Goal: Task Accomplishment & Management: Manage account settings

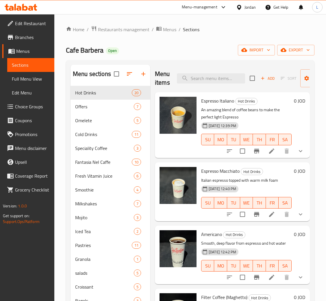
click at [23, 6] on icon at bounding box center [24, 7] width 5 height 7
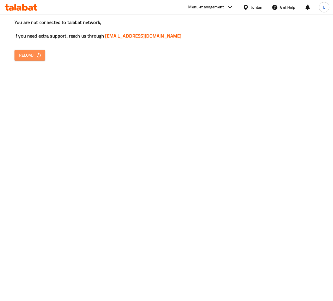
click at [34, 53] on span "Reload" at bounding box center [29, 55] width 21 height 7
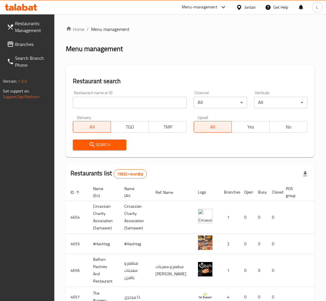
click at [32, 46] on span "Branches" at bounding box center [32, 44] width 35 height 7
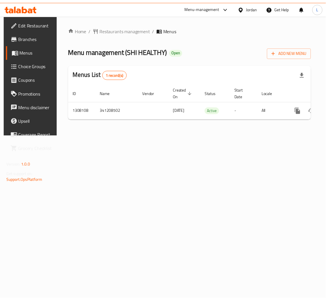
scroll to position [0, 33]
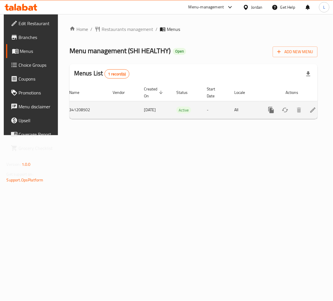
click at [309, 112] on icon "enhanced table" at bounding box center [312, 110] width 7 height 7
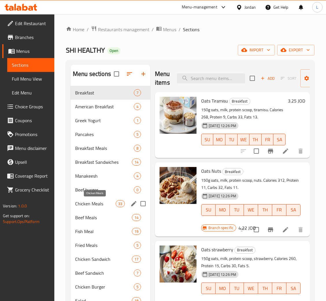
click at [104, 203] on span "Chicken Meals" at bounding box center [95, 203] width 40 height 7
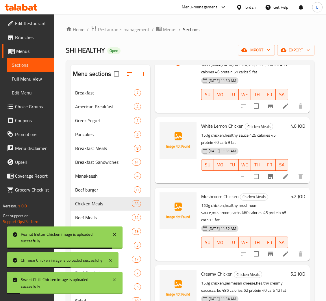
scroll to position [1431, 0]
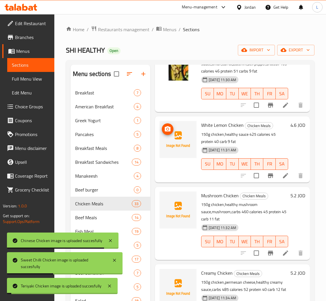
click at [193, 149] on img at bounding box center [178, 139] width 37 height 37
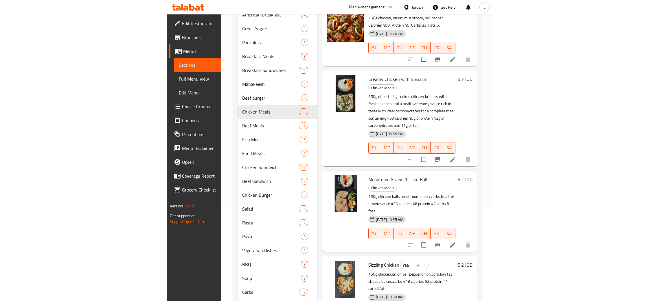
scroll to position [0, 0]
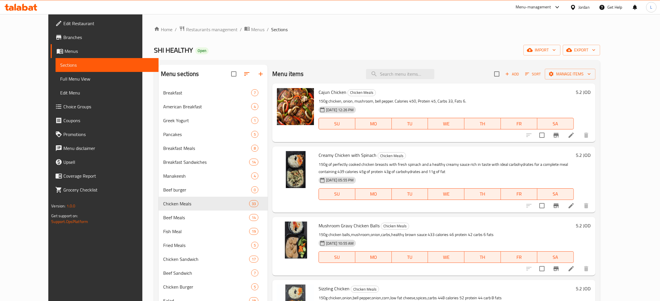
click at [23, 10] on icon at bounding box center [24, 7] width 5 height 7
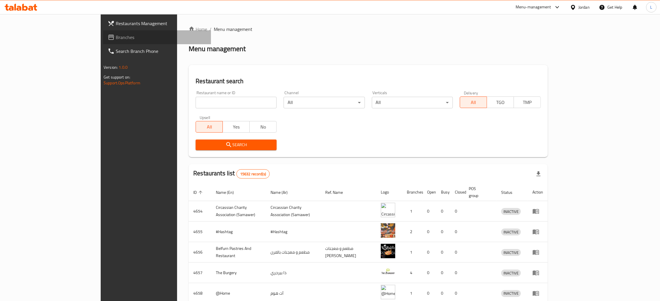
click at [116, 37] on span "Branches" at bounding box center [161, 37] width 91 height 7
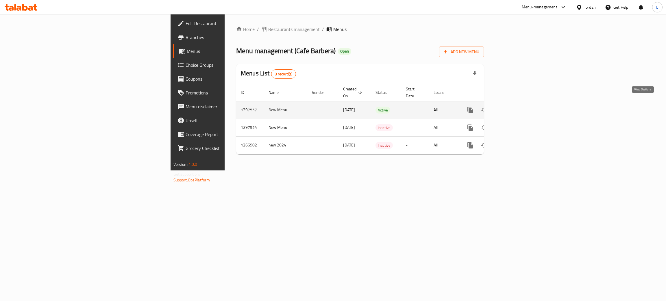
click at [519, 103] on link "enhanced table" at bounding box center [512, 110] width 14 height 14
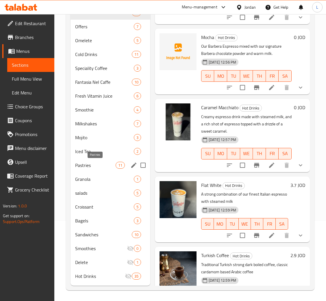
scroll to position [82, 0]
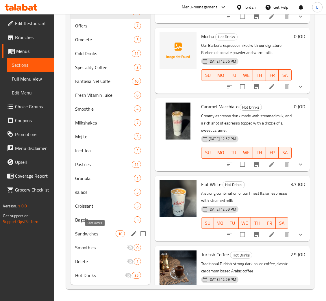
drag, startPoint x: 93, startPoint y: 234, endPoint x: 121, endPoint y: 229, distance: 28.8
click at [93, 234] on span "Sandwiches" at bounding box center [95, 233] width 40 height 7
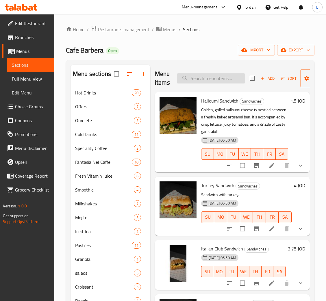
click at [210, 78] on input "search" at bounding box center [211, 78] width 68 height 10
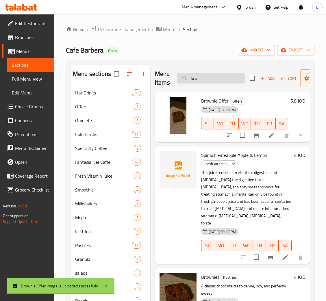
click at [222, 79] on input "bro" at bounding box center [211, 78] width 68 height 10
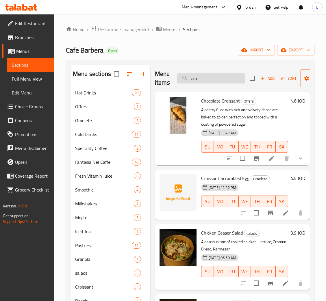
click at [212, 80] on input "cro" at bounding box center [211, 78] width 68 height 10
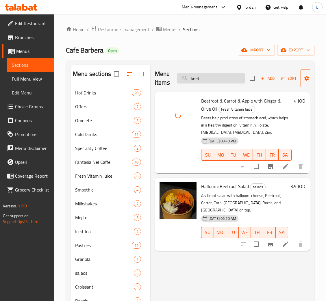
click at [216, 81] on input "beet" at bounding box center [211, 78] width 68 height 10
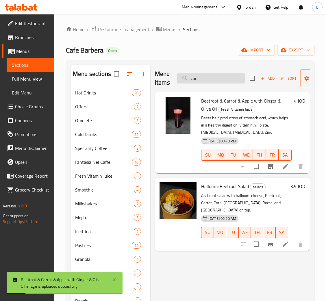
type input "cara"
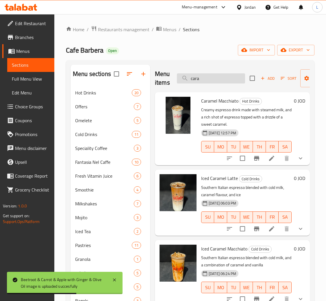
click at [215, 81] on input "cara" at bounding box center [211, 78] width 68 height 10
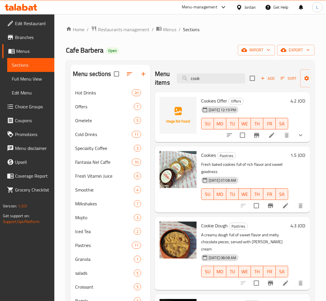
type input "cook"
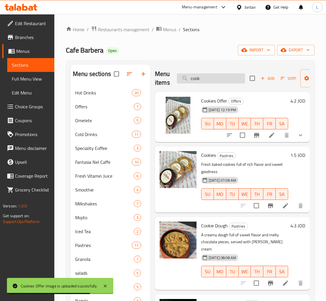
click at [217, 76] on input "cook" at bounding box center [211, 78] width 68 height 10
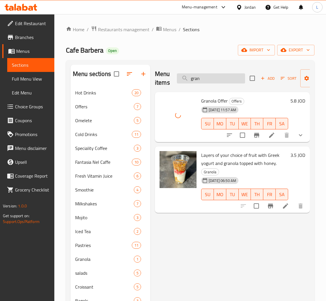
click at [195, 81] on input "gran" at bounding box center [211, 78] width 68 height 10
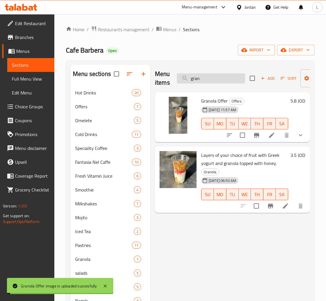
click at [195, 81] on input "gran" at bounding box center [211, 78] width 68 height 10
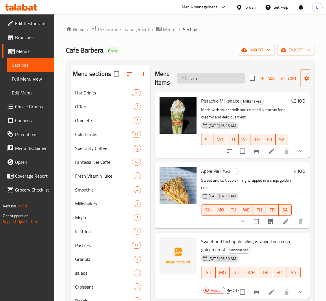
click at [220, 81] on input "cru" at bounding box center [211, 78] width 68 height 10
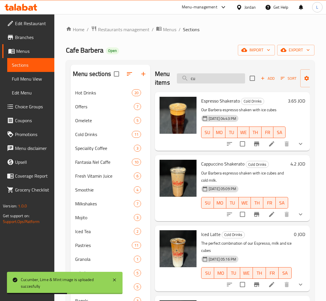
click at [219, 80] on input "cu" at bounding box center [211, 78] width 68 height 10
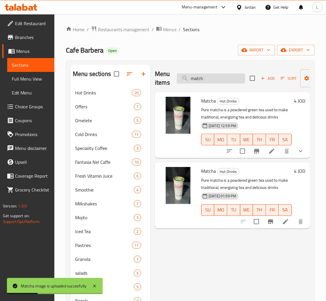
click at [204, 80] on input "match" at bounding box center [211, 78] width 68 height 10
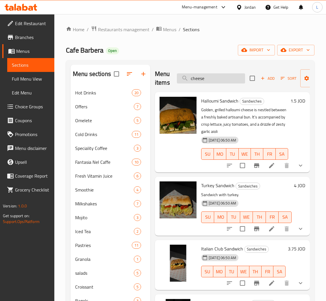
click at [221, 80] on input "cheese" at bounding box center [211, 78] width 68 height 10
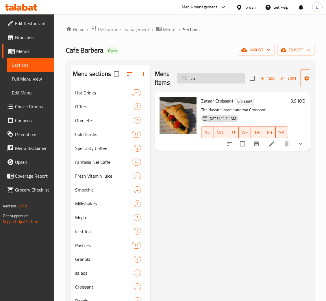
type input "z"
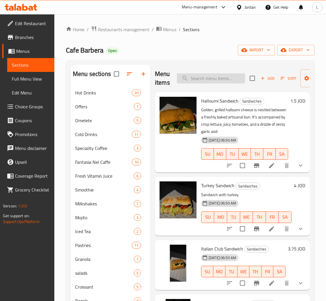
click at [206, 80] on input "search" at bounding box center [211, 78] width 68 height 10
type input "aff"
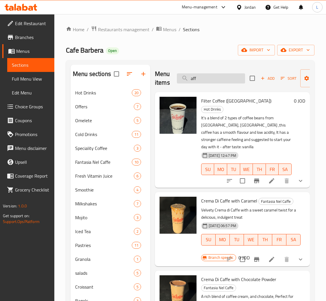
click at [217, 76] on input "aff" at bounding box center [211, 78] width 68 height 10
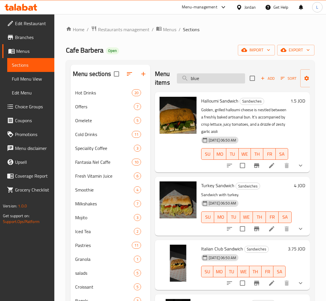
type input "blue"
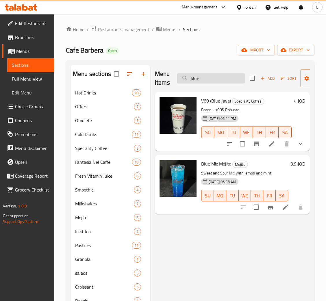
click at [225, 80] on input "blue" at bounding box center [211, 78] width 68 height 10
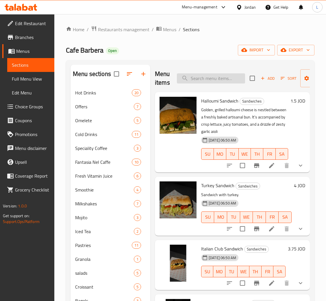
click at [217, 79] on input "search" at bounding box center [211, 78] width 68 height 10
click at [83, 91] on span "Hot Drinks" at bounding box center [95, 92] width 40 height 7
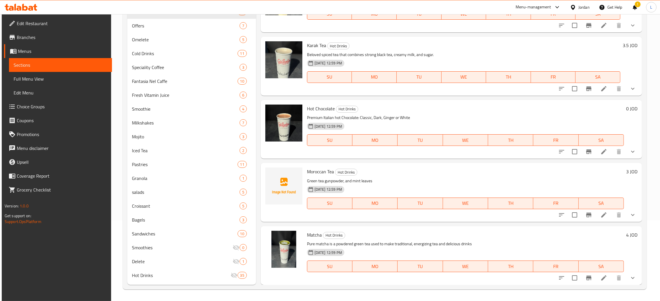
scroll to position [997, 0]
click at [16, 11] on div at bounding box center [21, 7] width 42 height 12
click at [17, 7] on icon at bounding box center [18, 8] width 5 height 5
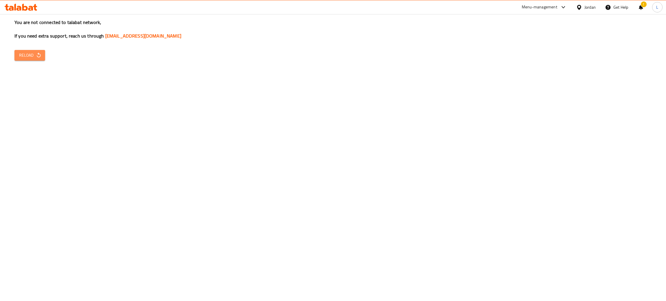
click at [27, 56] on span "Reload" at bounding box center [29, 55] width 21 height 7
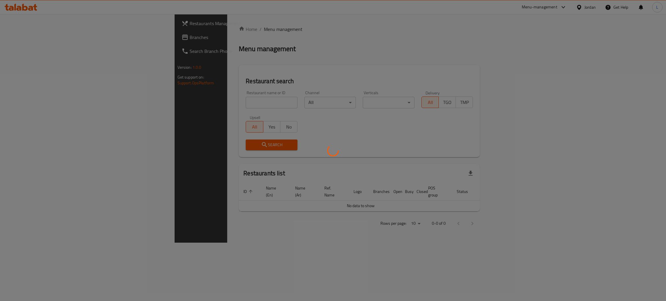
click at [229, 67] on div at bounding box center [333, 150] width 666 height 301
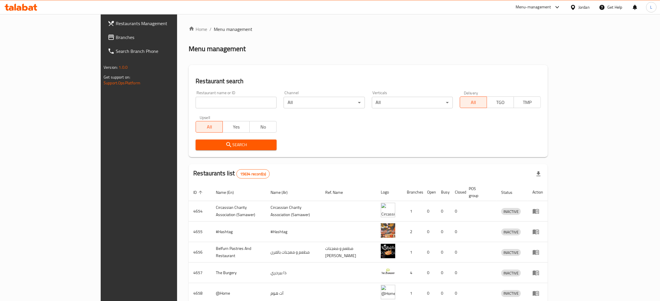
click at [195, 104] on input "search" at bounding box center [235, 103] width 81 height 12
click at [103, 33] on link "Branches" at bounding box center [157, 37] width 108 height 14
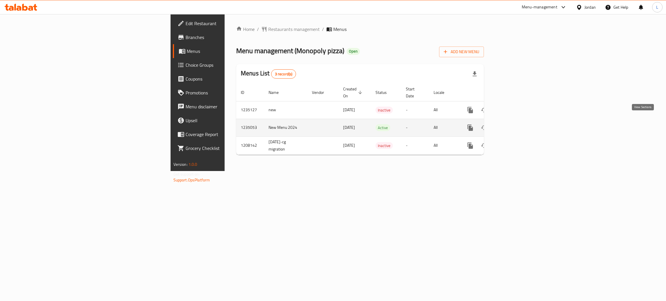
click at [516, 124] on icon "enhanced table" at bounding box center [512, 127] width 7 height 7
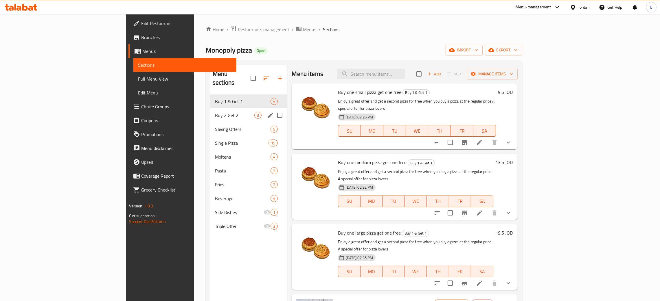
drag, startPoint x: 161, startPoint y: 110, endPoint x: 166, endPoint y: 119, distance: 10.6
click at [215, 112] on span "Buy 2 Get 2" at bounding box center [234, 115] width 39 height 7
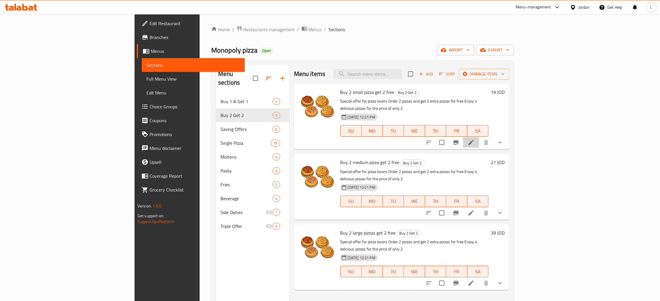
click at [474, 139] on icon at bounding box center [470, 142] width 7 height 7
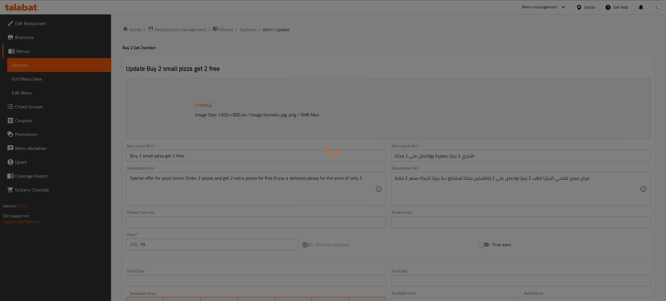
type input "اختيارك للبيتزا"
type input "1"
type input "اختيارك اابيتزا الثانية"
type input "1"
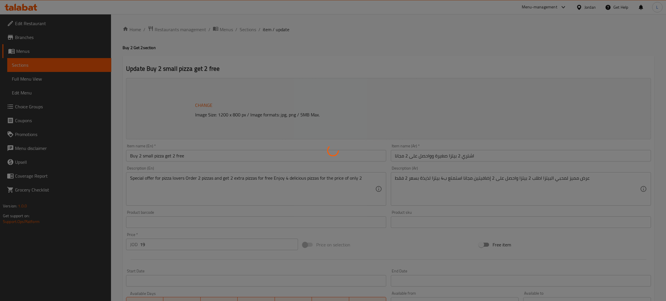
type input "1"
type input "اختيارك للبيتزا المجانية"
type input "1"
type input "اختيارك للبيتزا المجانية الثانية"
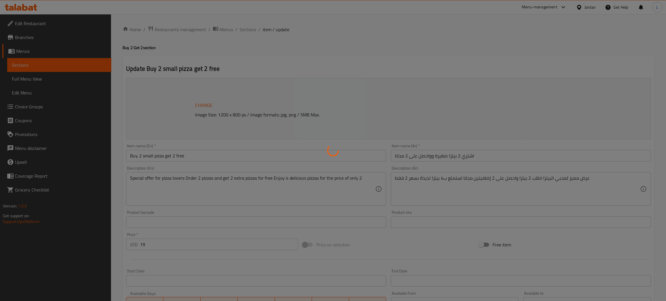
type input "1"
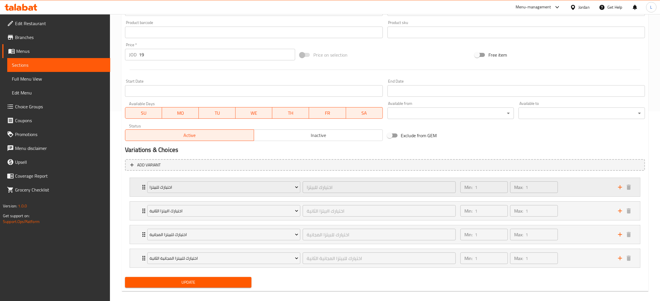
scroll to position [197, 0]
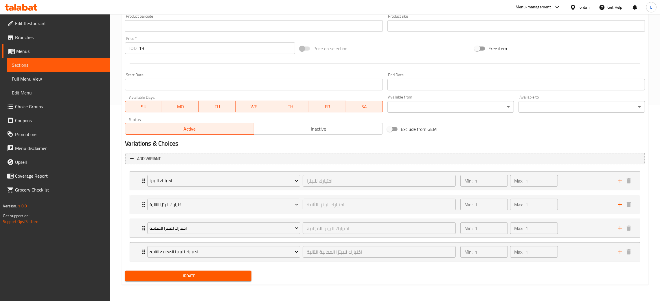
click at [129, 185] on li "اختيارك للبيتزا اختيارك للبيتزا ​ Min: 1 ​ Max: 1 ​ بيتزا مونوبولي (ID: 2330033…" at bounding box center [385, 181] width 520 height 24
click at [138, 184] on div "اختيارك للبيتزا اختيارك للبيتزا ​ Min: 1 ​ Max: 1 ​" at bounding box center [385, 181] width 510 height 19
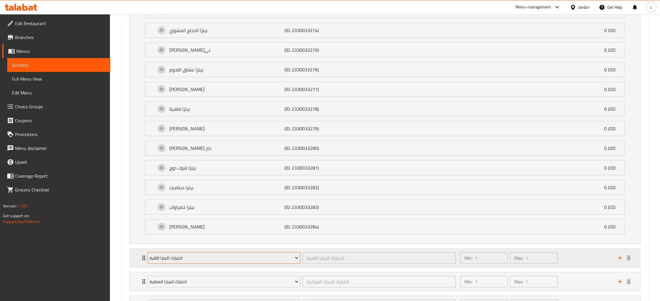
scroll to position [446, 0]
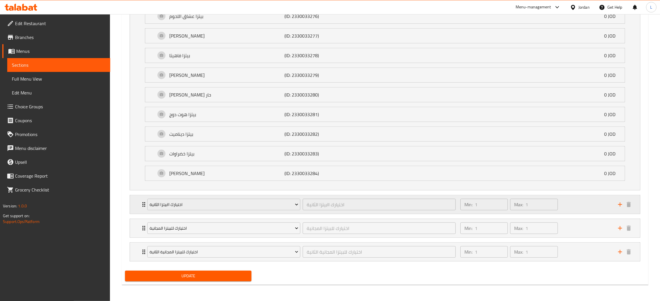
click at [132, 204] on div "اختيارك اابيتزا الثانية اختيارك اابيتزا الثانية ​ Min: 1 ​ Max: 1 ​" at bounding box center [385, 204] width 510 height 19
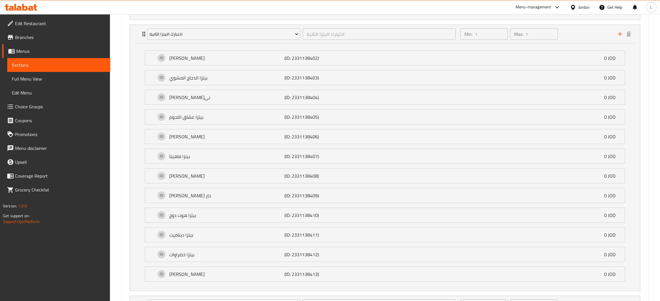
scroll to position [695, 0]
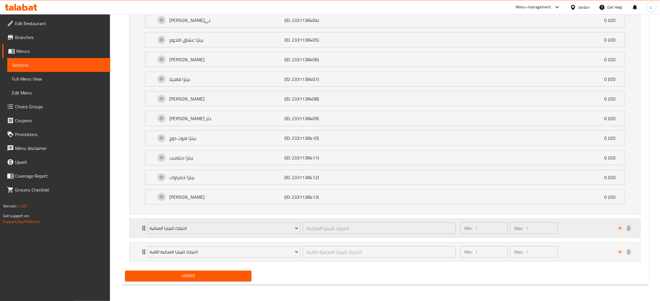
click at [140, 226] on div "اختيارك للبيتزا المجانية اختيارك للبيتزا المجانية ​ Min: 1 ​ Max: 1 ​" at bounding box center [385, 228] width 510 height 19
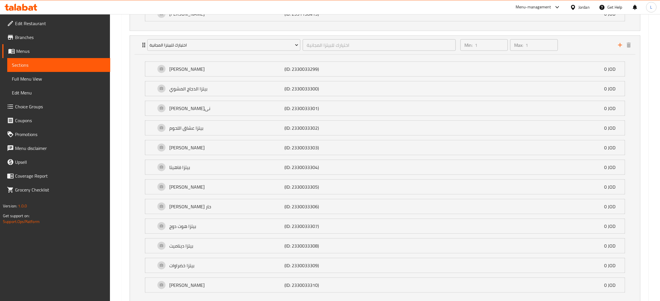
scroll to position [943, 0]
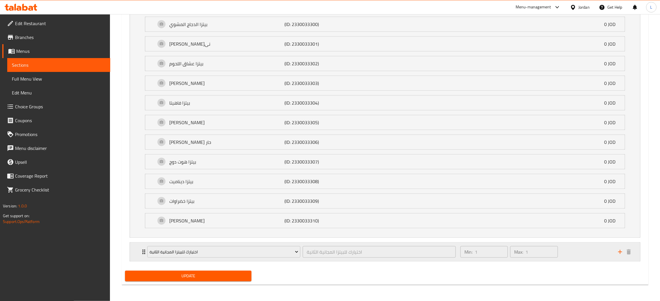
click at [135, 249] on div "اختيارك للبيتزا المجانية الثانية اختيارك للبيتزا المجانية الثانية ​ Min: 1 ​ Ma…" at bounding box center [385, 252] width 510 height 19
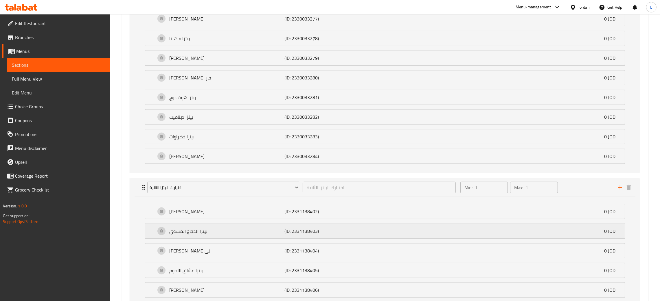
scroll to position [477, 0]
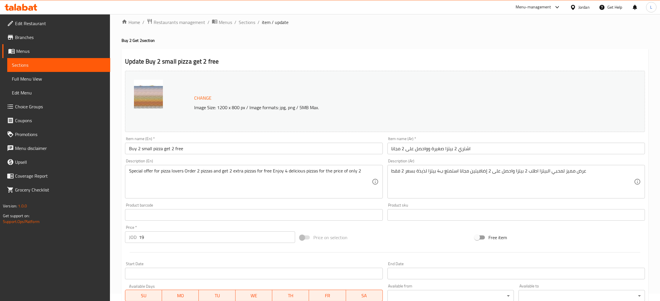
scroll to position [0, 0]
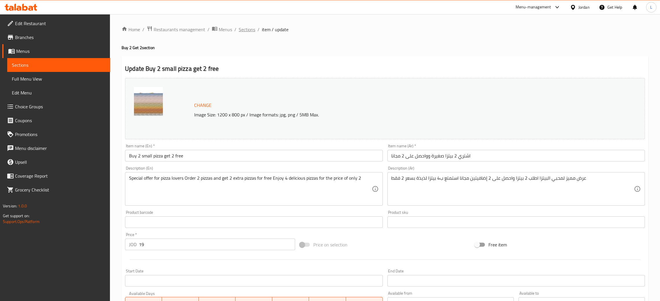
click at [248, 28] on span "Sections" at bounding box center [247, 29] width 16 height 7
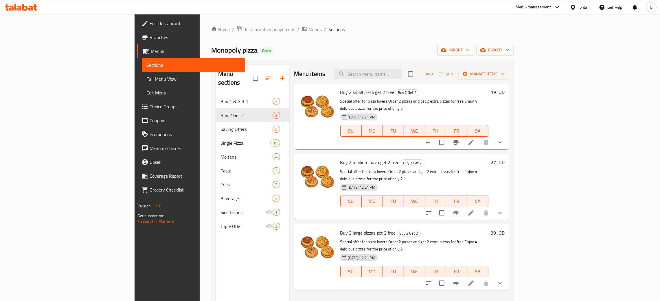
click at [149, 109] on span "Choice Groups" at bounding box center [194, 106] width 91 height 7
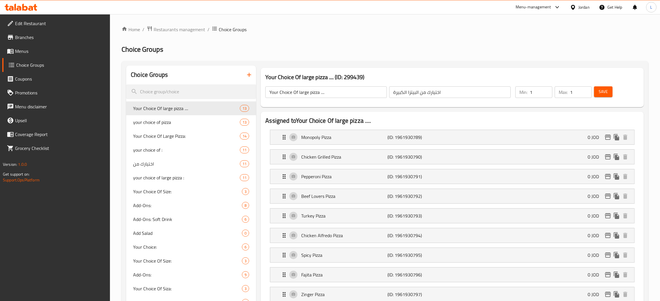
click at [66, 48] on span "Menus" at bounding box center [60, 51] width 91 height 7
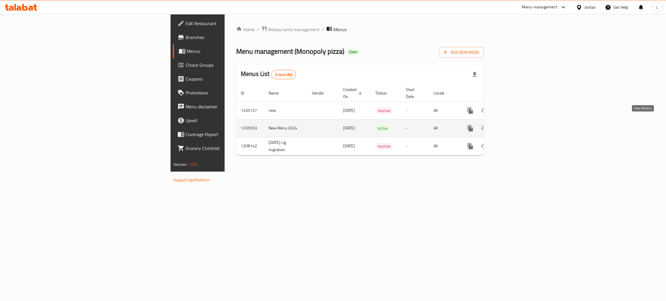
click at [519, 121] on link "enhanced table" at bounding box center [512, 128] width 14 height 14
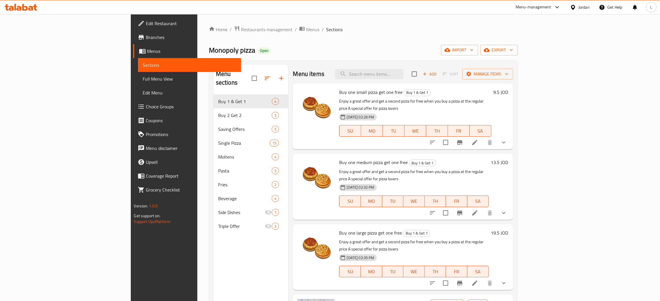
click at [483, 137] on li at bounding box center [474, 142] width 16 height 10
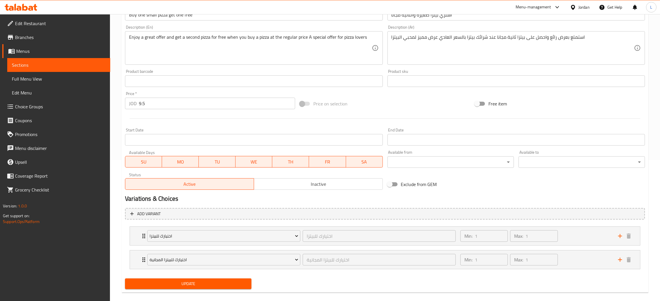
scroll to position [149, 0]
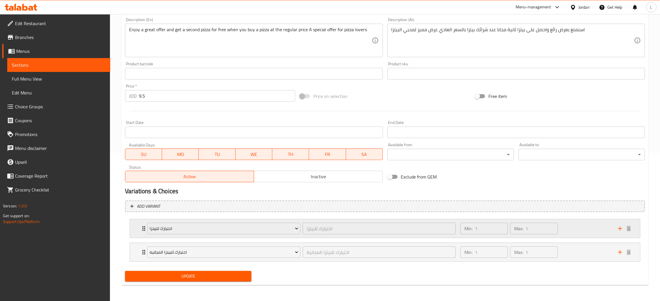
click at [132, 228] on div "اختيارك للبيتزا اختيارك للبيتزا ​ Min: 1 ​ Max: 1 ​" at bounding box center [385, 228] width 510 height 19
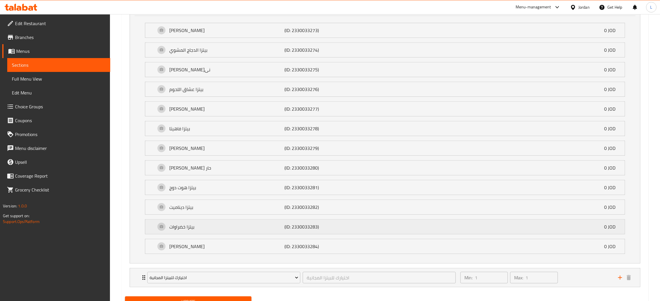
scroll to position [398, 0]
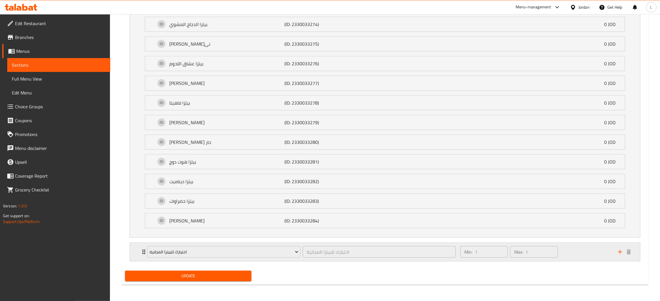
click at [141, 254] on icon "Expand" at bounding box center [143, 252] width 7 height 7
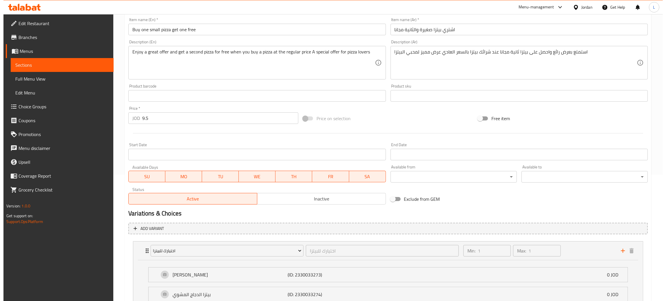
scroll to position [0, 0]
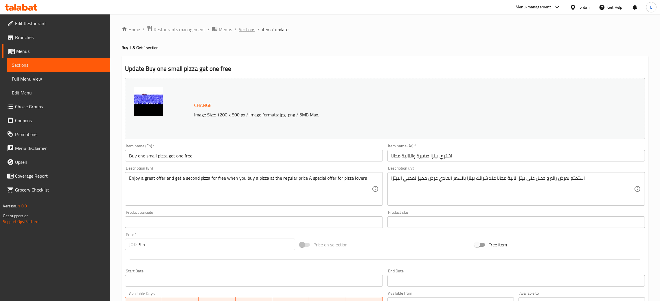
click at [247, 31] on span "Sections" at bounding box center [247, 29] width 16 height 7
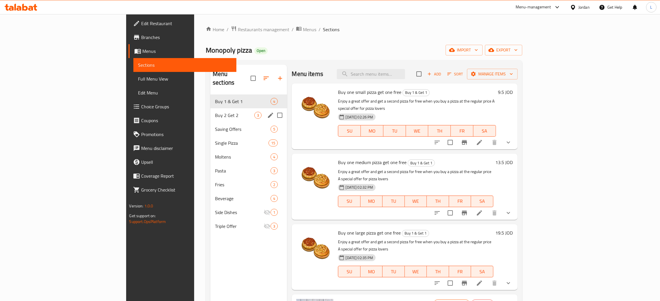
click at [215, 112] on span "Buy 2 Get 2" at bounding box center [234, 115] width 39 height 7
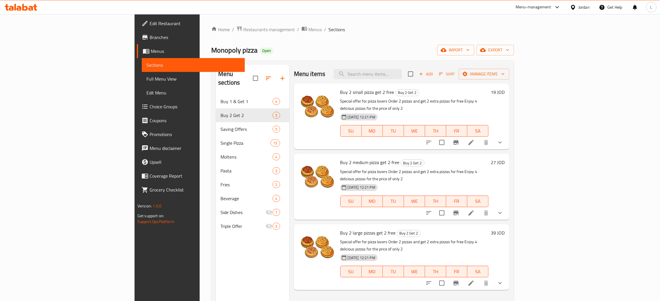
click at [479, 208] on li at bounding box center [471, 213] width 16 height 10
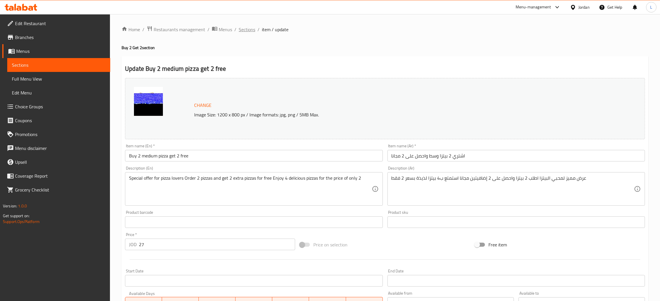
click at [243, 27] on span "Sections" at bounding box center [247, 29] width 16 height 7
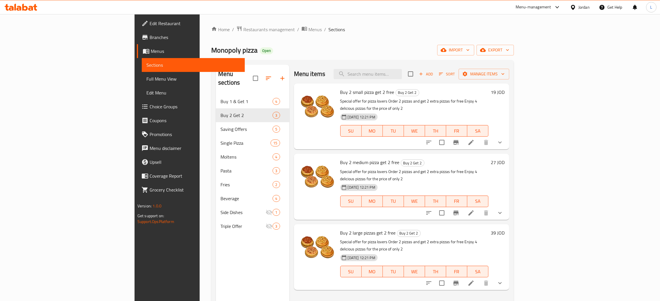
click at [479, 278] on li at bounding box center [471, 283] width 16 height 10
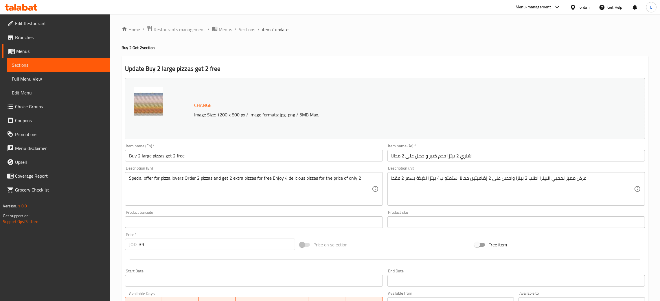
click at [15, 50] on span at bounding box center [12, 51] width 8 height 7
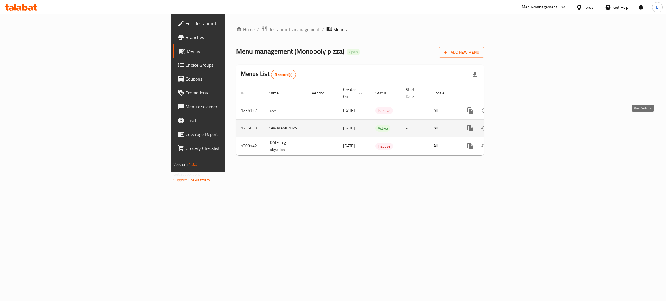
click at [519, 121] on link "enhanced table" at bounding box center [512, 128] width 14 height 14
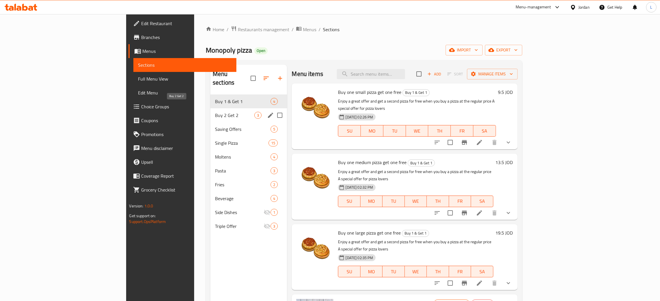
click at [215, 112] on span "Buy 2 Get 2" at bounding box center [234, 115] width 39 height 7
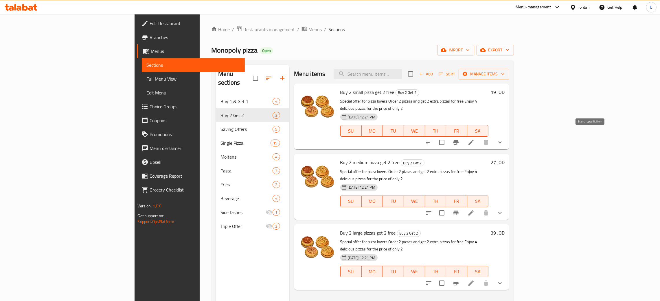
click at [463, 138] on button "Branch-specific-item" at bounding box center [456, 143] width 14 height 14
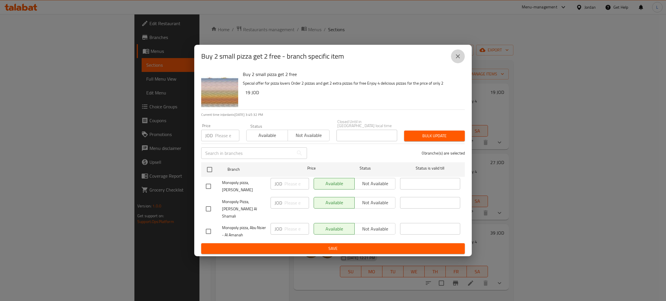
click at [454, 62] on button "close" at bounding box center [458, 56] width 14 height 14
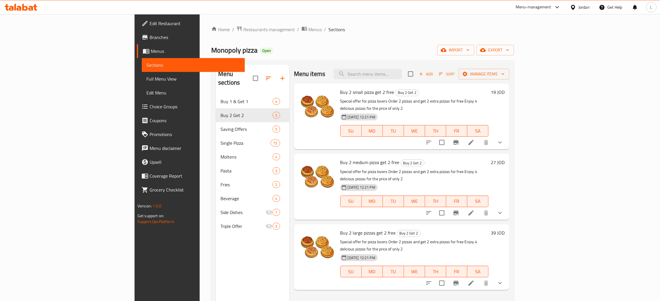
click at [255, 43] on div "Home / Restaurants management / Menus / Sections Monopoly pizza Open import exp…" at bounding box center [362, 198] width 302 height 345
click at [473, 140] on icon at bounding box center [470, 142] width 5 height 5
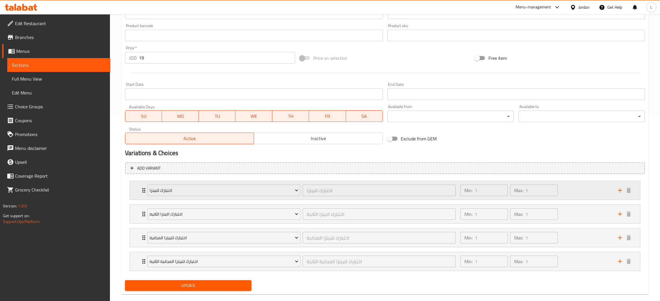
scroll to position [197, 0]
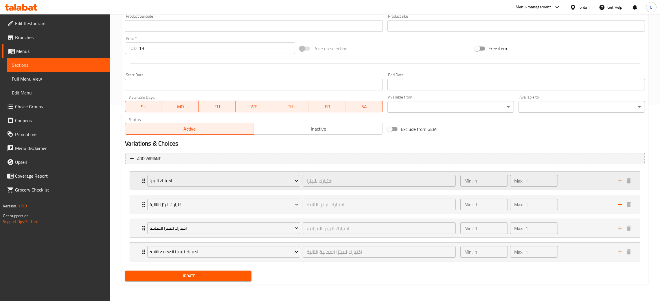
click at [141, 181] on icon "Expand" at bounding box center [143, 181] width 7 height 7
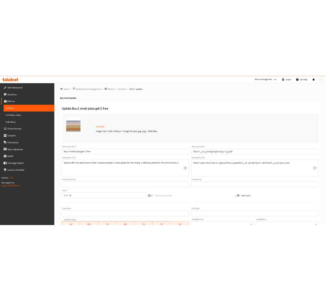
scroll to position [0, 0]
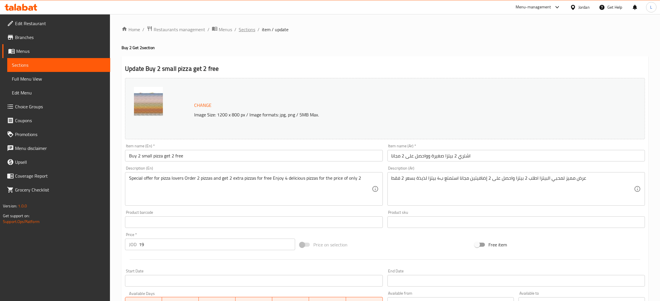
click at [249, 32] on span "Sections" at bounding box center [247, 29] width 16 height 7
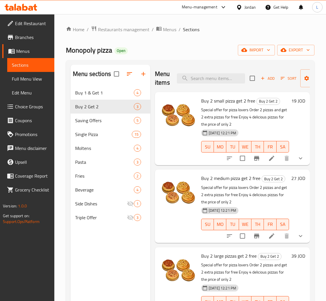
click at [16, 8] on icon at bounding box center [21, 7] width 33 height 7
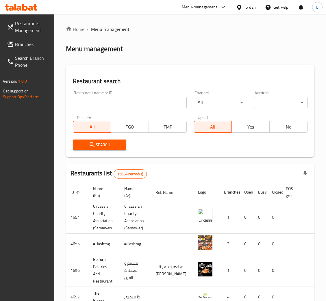
click at [21, 45] on span "Branches" at bounding box center [32, 44] width 35 height 7
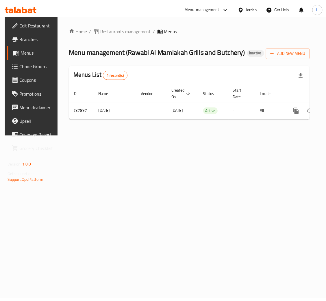
scroll to position [0, 30]
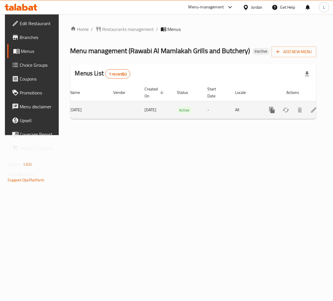
click at [310, 108] on icon "enhanced table" at bounding box center [313, 110] width 7 height 7
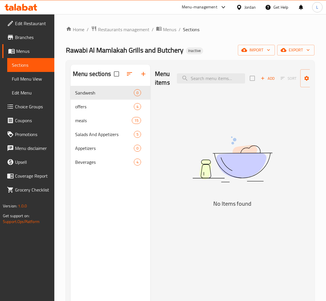
click at [22, 9] on icon at bounding box center [21, 7] width 33 height 7
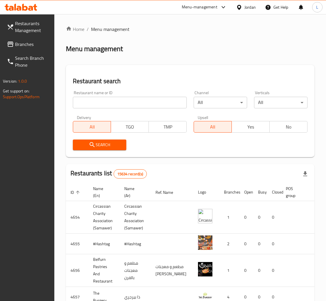
click at [34, 31] on span "Restaurants Management" at bounding box center [32, 27] width 35 height 14
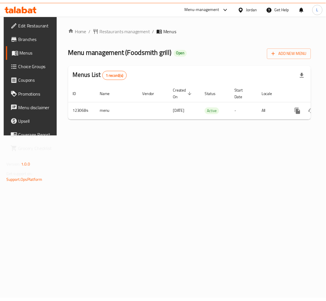
scroll to position [0, 33]
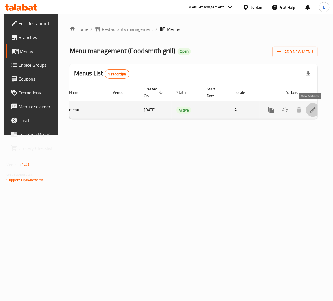
click at [314, 110] on link "enhanced table" at bounding box center [313, 110] width 14 height 14
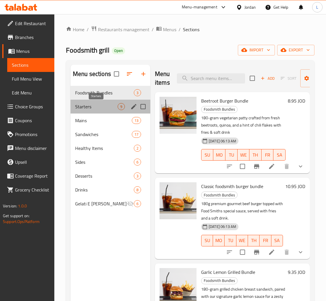
drag, startPoint x: 95, startPoint y: 105, endPoint x: 131, endPoint y: 108, distance: 36.9
click at [95, 105] on span "Starters" at bounding box center [96, 106] width 43 height 7
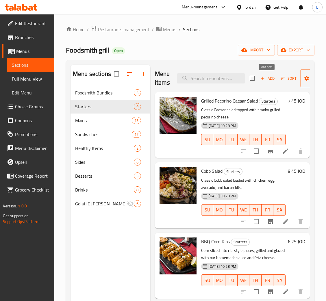
click at [260, 78] on icon "button" at bounding box center [262, 78] width 5 height 5
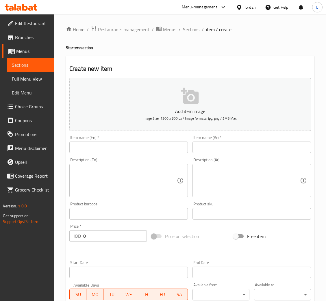
drag, startPoint x: 148, startPoint y: 142, endPoint x: 150, endPoint y: 149, distance: 7.9
click at [148, 142] on input "text" at bounding box center [128, 148] width 119 height 12
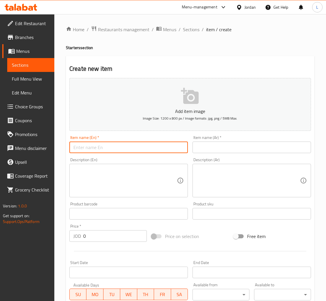
paste input "Sourdough Focaccia with Whipped Feta Dip"
type input "Sourdough Focaccia with Whipped Feta Dip"
drag, startPoint x: 230, startPoint y: 144, endPoint x: 230, endPoint y: 140, distance: 4.3
click at [230, 144] on input "text" at bounding box center [252, 148] width 119 height 12
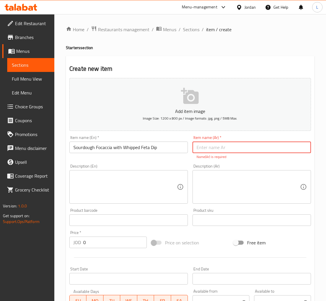
paste input "فوكاشيا العجين المخمر مع صلصة الفيتا المخفوقة"
type input "فوكاشيا العجين المخمر مع صلصة الفيتا المخفوقة"
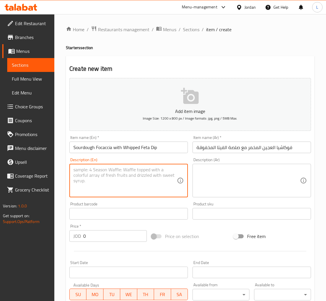
click at [151, 176] on textarea at bounding box center [125, 180] width 104 height 27
paste textarea "Soft, freshly baked sourdough focaccia topped with rosemary and olive oil, serv…"
type textarea "Soft, freshly baked sourdough focaccia topped with rosemary and olive oil, serv…"
click at [261, 180] on textarea at bounding box center [249, 180] width 104 height 27
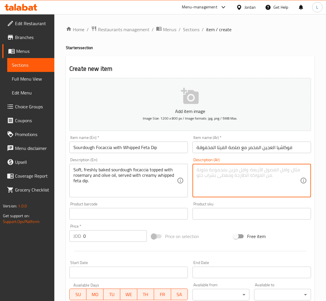
paste textarea "خبز الفوكاشيا الطازج الناعم المخبوز، مغطى بالروزماري وزيت الزيتون، ويقدم مع صلص…"
type textarea "خبز الفوكاشيا الطازج الناعم المخبوز، مغطى بالروزماري وزيت الزيتون، ويقدم مع صلص…"
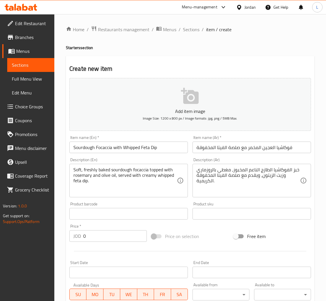
click at [101, 239] on input "0" at bounding box center [115, 236] width 64 height 12
paste input "3.25"
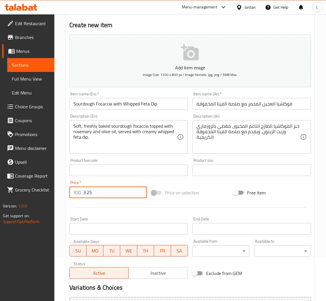
scroll to position [106, 0]
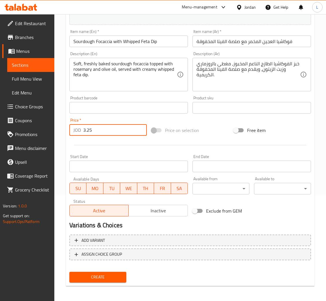
type input "3.25"
click at [104, 279] on span "Create" at bounding box center [98, 277] width 48 height 7
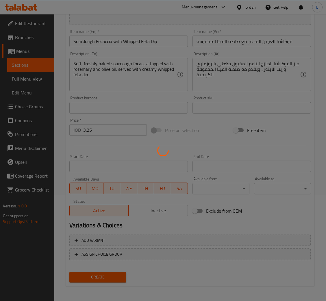
type input "0"
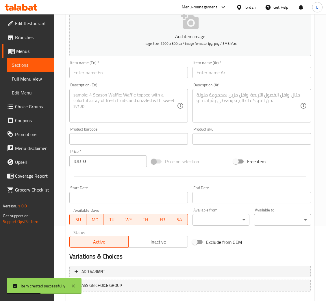
scroll to position [19, 0]
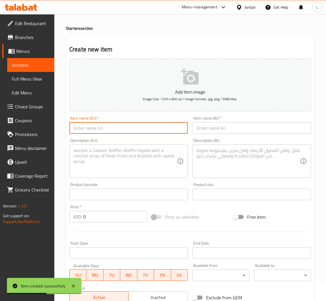
drag, startPoint x: 149, startPoint y: 128, endPoint x: 178, endPoint y: 128, distance: 28.6
click at [149, 128] on input "text" at bounding box center [128, 128] width 119 height 12
click at [152, 132] on input "text" at bounding box center [128, 128] width 119 height 12
paste input "Fried Calamari"
type input "Fried Calamari"
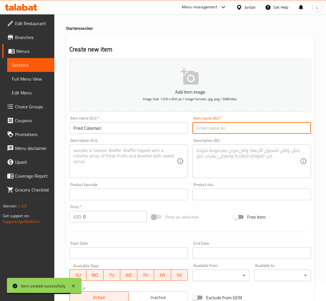
drag, startPoint x: 212, startPoint y: 128, endPoint x: 213, endPoint y: 117, distance: 11.3
click at [212, 128] on input "text" at bounding box center [252, 128] width 119 height 12
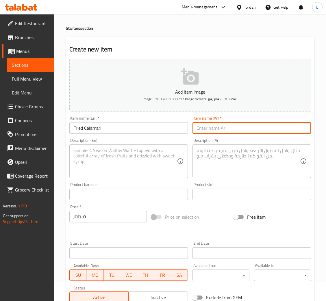
paste input "[PERSON_NAME]"
type input "[PERSON_NAME]"
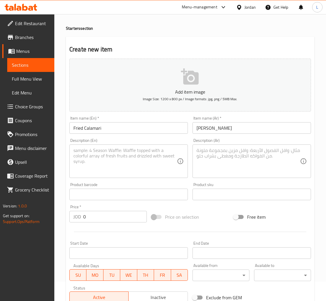
click at [147, 153] on textarea at bounding box center [125, 161] width 104 height 27
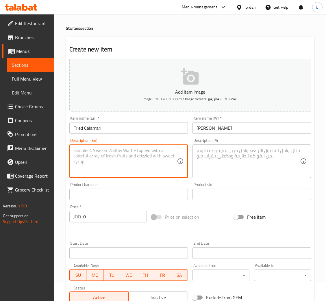
paste textarea "Golden, crispy calamari served with squid ink lemon-garlic aioli."
type textarea "Golden, crispy calamari served with squid ink lemon-garlic aioli."
click at [270, 162] on textarea at bounding box center [249, 161] width 104 height 27
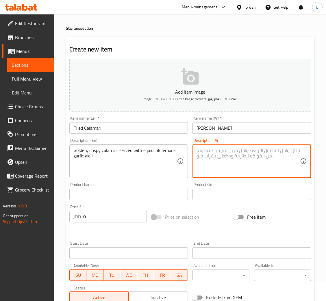
paste textarea "حبار ذهبي مقرمش يقدم مع حبر الحبار والمايونيز بالليمون والثوم."
type textarea "حبار ذهبي مقرمش يقدم مع حبر الحبار والمايونيز بالليمون والثوم."
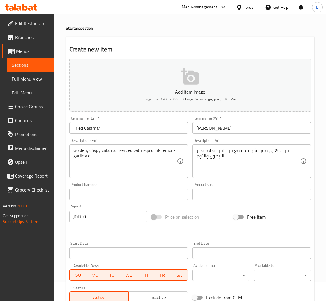
click at [120, 219] on input "0" at bounding box center [115, 217] width 64 height 12
paste input "6.75"
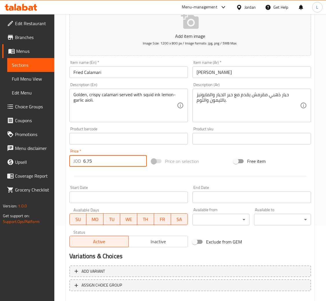
scroll to position [106, 0]
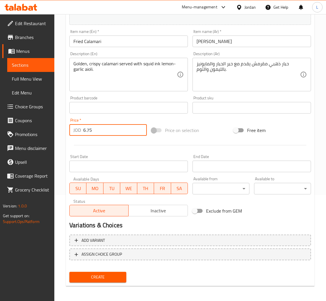
type input "6.75"
click at [113, 279] on span "Create" at bounding box center [98, 277] width 48 height 7
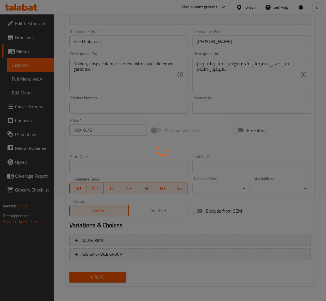
type input "0"
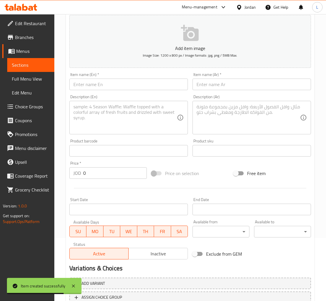
scroll to position [63, 0]
drag, startPoint x: 106, startPoint y: 82, endPoint x: 108, endPoint y: 84, distance: 3.7
click at [105, 82] on input "text" at bounding box center [128, 85] width 119 height 12
paste input "Oven-Baked Halloumi"
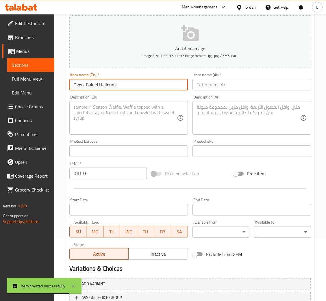
type input "Oven-Baked Halloumi"
click at [205, 85] on input "text" at bounding box center [252, 85] width 119 height 12
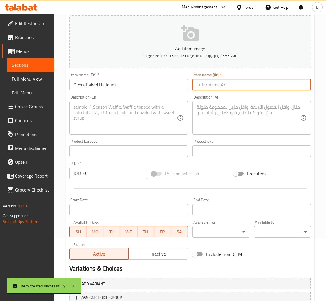
paste input "حلوم مخبوز في الفرن"
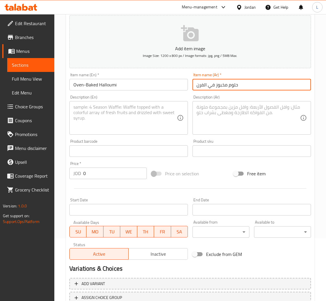
type input "حلوم مخبوز في الفرن"
click at [120, 112] on textarea at bounding box center [125, 117] width 104 height 27
paste textarea "Warm, oven-baked halloumi topped with freshly grated tomato."
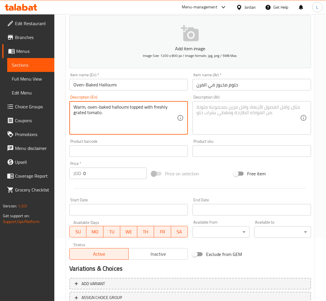
type textarea "Warm, oven-baked halloumi topped with freshly grated tomato."
click at [255, 119] on textarea at bounding box center [249, 117] width 104 height 27
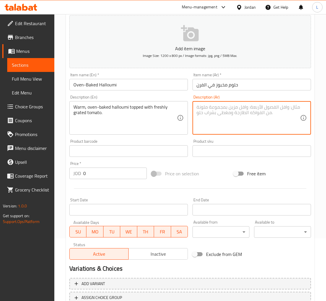
click at [211, 114] on textarea at bounding box center [249, 117] width 104 height 27
paste textarea "حلوم دافئ مخبوز في الفرن، مغطى بالطماطم المبشورة الطازجة."
type textarea "حلوم دافئ مخبوز في الفرن، مغطى بالطماطم المبشورة الطازجة."
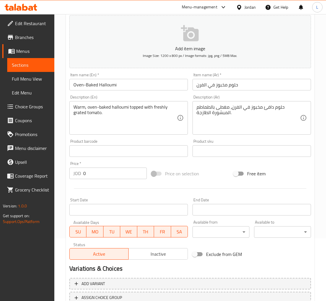
click at [99, 174] on input "0" at bounding box center [115, 174] width 64 height 12
paste input "6.75"
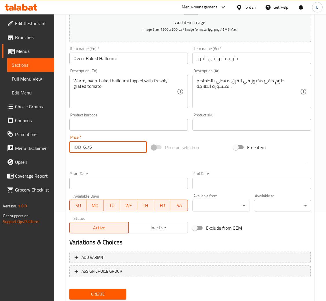
scroll to position [106, 0]
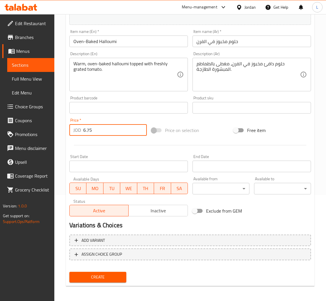
type input "6.75"
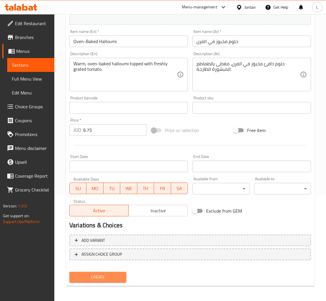
drag, startPoint x: 114, startPoint y: 274, endPoint x: 122, endPoint y: 272, distance: 8.0
click at [117, 274] on span "Create" at bounding box center [98, 277] width 48 height 7
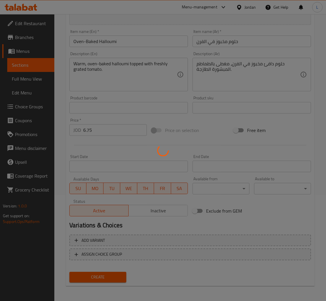
type input "0"
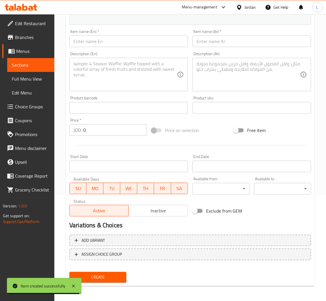
drag, startPoint x: 122, startPoint y: 42, endPoint x: 136, endPoint y: 43, distance: 14.0
click at [122, 42] on input "text" at bounding box center [128, 42] width 119 height 12
paste input "Chicken Tenders Fried in Sage Butter"
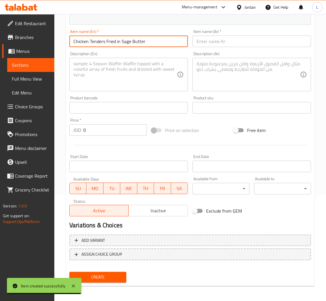
type input "Chicken Tenders Fried in Sage Butter"
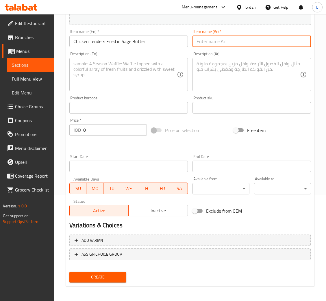
drag, startPoint x: 242, startPoint y: 42, endPoint x: 242, endPoint y: 37, distance: 4.9
click at [242, 42] on input "text" at bounding box center [252, 42] width 119 height 12
paste input "قطع دجاج مقلية بزبدة [DEMOGRAPHIC_DATA]"
type input "قطع دجاج مقلية بزبدة [DEMOGRAPHIC_DATA]"
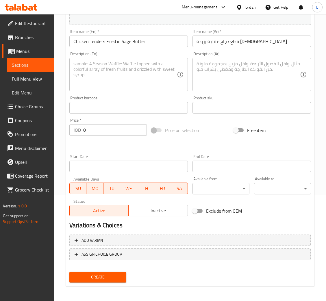
drag, startPoint x: 135, startPoint y: 66, endPoint x: 191, endPoint y: 71, distance: 56.3
click at [136, 65] on textarea at bounding box center [125, 74] width 104 height 27
paste textarea "Crispy chicken tenders fried in aromatic sage butter, served with charred lemon…"
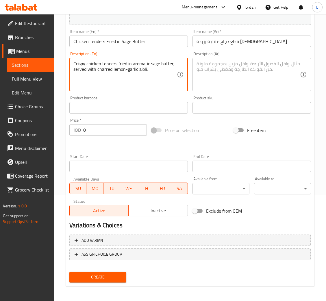
type textarea "Crispy chicken tenders fried in aromatic sage butter, served with charred lemon…"
click at [245, 75] on textarea at bounding box center [249, 74] width 104 height 27
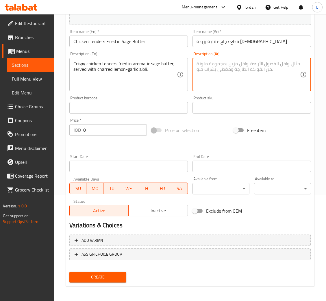
paste textarea "قطع دجاج مقرمشة مقلية في زبدة المريمية العطرية، تقدم مع صلصة الثوم والليمون الم…"
type textarea "قطع دجاج مقرمشة مقلية في زبدة المريمية العطرية، تقدم مع صلصة الثوم والليمون الم…"
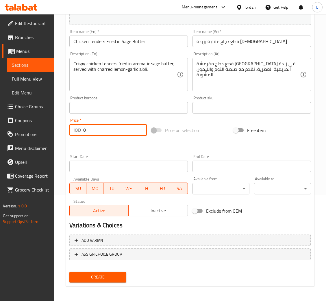
click at [109, 130] on input "0" at bounding box center [115, 130] width 64 height 12
paste input "6.75"
type input "6.75"
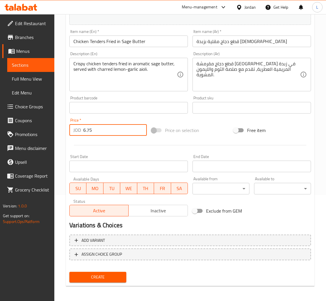
click at [91, 272] on button "Create" at bounding box center [97, 277] width 57 height 11
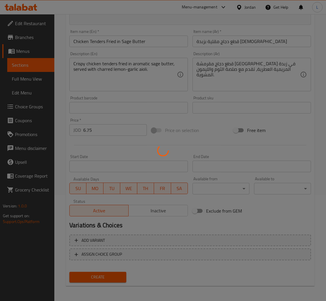
click at [92, 275] on div at bounding box center [163, 150] width 326 height 301
type input "0"
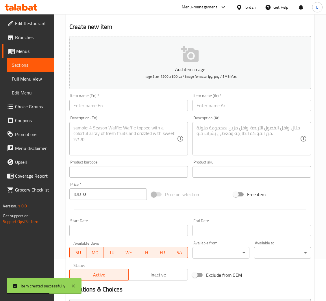
scroll to position [0, 0]
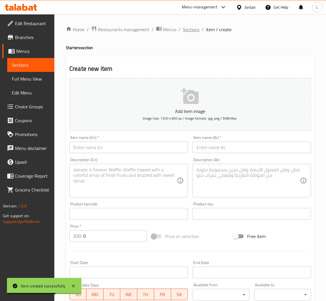
click at [189, 28] on span "Sections" at bounding box center [191, 29] width 16 height 7
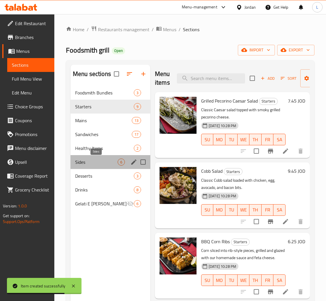
click at [95, 165] on span "Sides" at bounding box center [96, 162] width 43 height 7
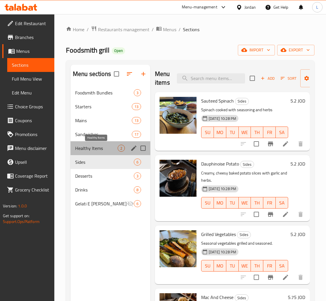
click at [98, 151] on span "Healthy Items" at bounding box center [96, 148] width 43 height 7
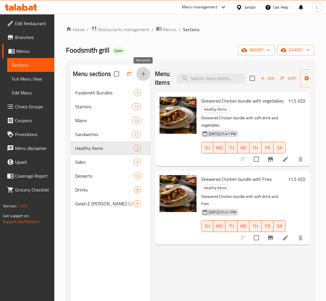
click at [140, 75] on icon "button" at bounding box center [143, 74] width 7 height 7
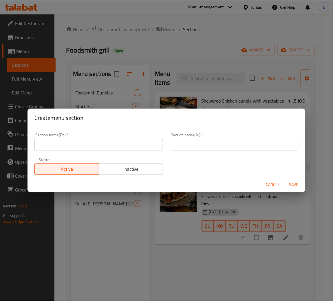
drag, startPoint x: 89, startPoint y: 153, endPoint x: 89, endPoint y: 150, distance: 3.5
click at [89, 152] on div "Section name(En)   * Section name(En) *" at bounding box center [98, 142] width 135 height 25
click at [89, 150] on input "text" at bounding box center [98, 145] width 128 height 12
type input "Salads"
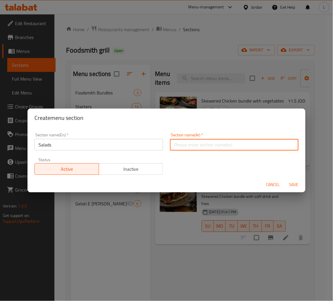
click at [213, 147] on input "text" at bounding box center [234, 145] width 128 height 12
click at [110, 145] on input "Salads" at bounding box center [98, 145] width 128 height 12
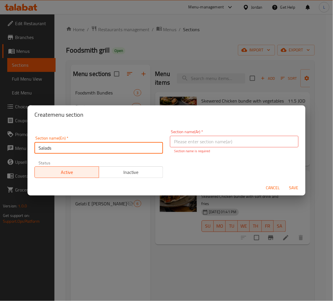
click at [110, 145] on input "Salads" at bounding box center [98, 148] width 128 height 12
click at [229, 147] on input "text" at bounding box center [234, 142] width 128 height 12
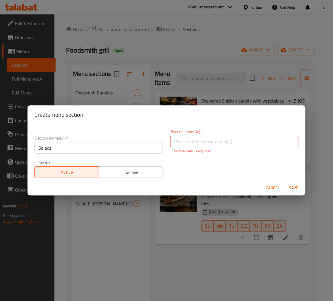
paste input "السلطات"
type input "السلطات"
click at [292, 185] on span "Save" at bounding box center [294, 187] width 14 height 7
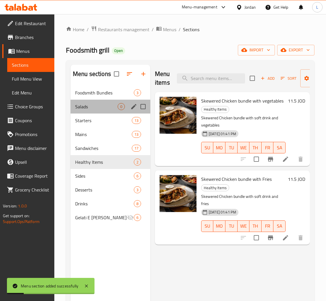
click at [93, 111] on div "Salads 0" at bounding box center [111, 107] width 80 height 14
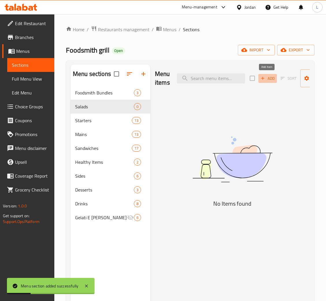
click at [263, 74] on button "Add" at bounding box center [267, 78] width 19 height 9
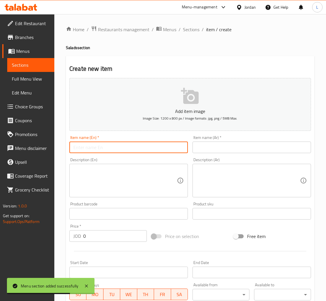
click at [126, 144] on input "text" at bounding box center [128, 148] width 119 height 12
paste input "Classic Chopped Salad"
type input "Classic Chopped Salad"
drag, startPoint x: 219, startPoint y: 143, endPoint x: 223, endPoint y: 139, distance: 5.1
click at [219, 143] on input "text" at bounding box center [252, 148] width 119 height 12
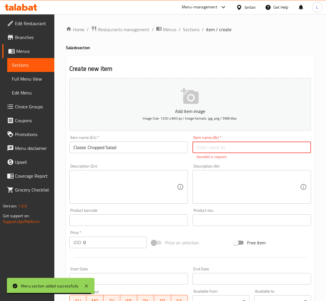
paste input "سلطة مقطعة كلاسيكية"
type input "سلطة مقطعة كلاسيكية"
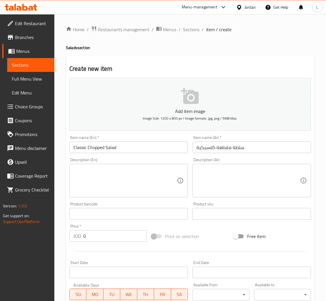
drag, startPoint x: 100, startPoint y: 185, endPoint x: 135, endPoint y: 185, distance: 35.0
click at [100, 185] on textarea at bounding box center [125, 180] width 104 height 27
paste textarea "A fresh, hearty mix of romaine, tomato, cucumber, avocado, egg, and crispy onio…"
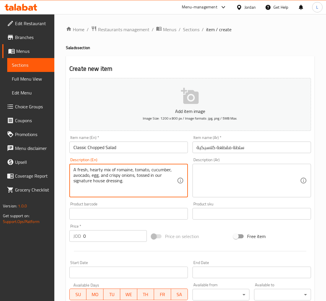
type textarea "A fresh, hearty mix of romaine, tomato, cucumber, avocado, egg, and crispy onio…"
click at [219, 180] on textarea at bounding box center [249, 180] width 104 height 27
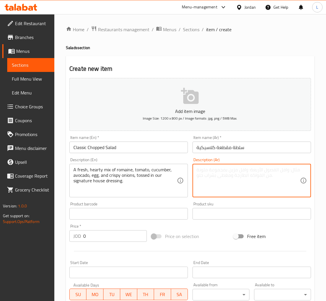
paste textarea "مزيج طازج ولذيذ من الخس الروماني والطماطم والخيار والأفوكادو والبيض والبصل المق…"
type textarea "مزيج طازج ولذيذ من الخس الروماني والطماطم والخيار والأفوكادو والبيض والبصل المق…"
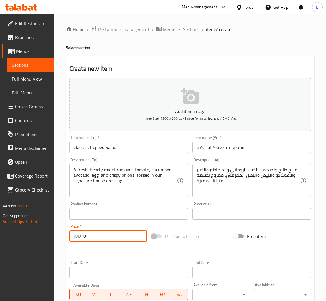
click at [112, 237] on input "0" at bounding box center [115, 236] width 64 height 12
paste input "7.75"
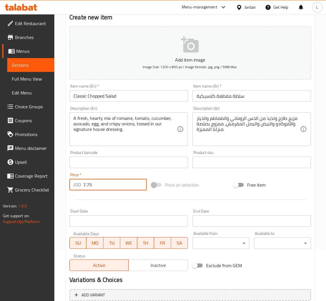
scroll to position [106, 0]
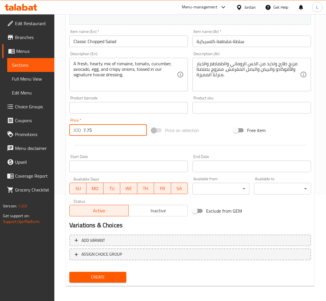
type input "7.75"
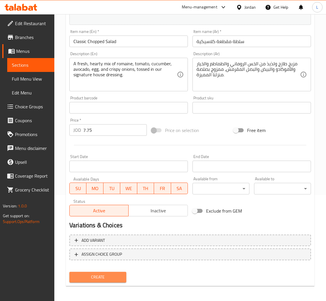
click at [117, 278] on span "Create" at bounding box center [98, 277] width 48 height 7
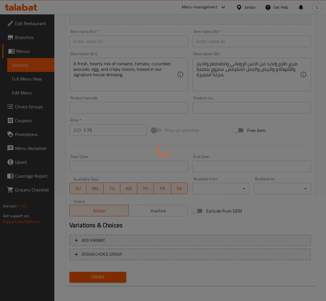
type input "0"
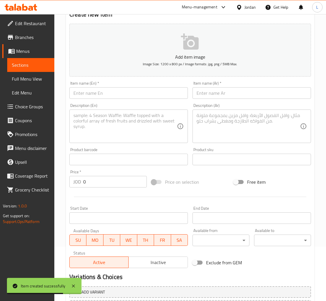
scroll to position [0, 0]
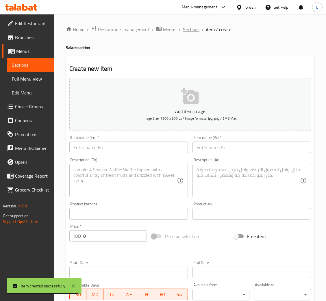
click at [192, 29] on span "Sections" at bounding box center [191, 29] width 16 height 7
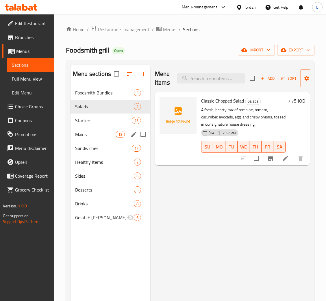
click at [94, 133] on span "Mains" at bounding box center [95, 134] width 40 height 7
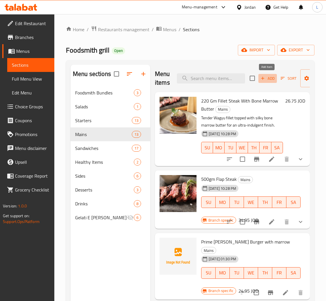
click at [267, 77] on span "Add" at bounding box center [268, 78] width 16 height 7
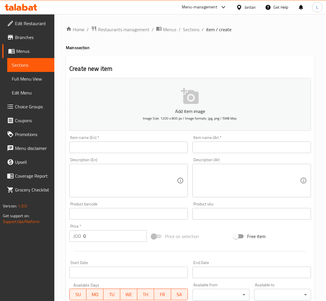
drag, startPoint x: 128, startPoint y: 148, endPoint x: 133, endPoint y: 147, distance: 5.5
click at [129, 147] on input "text" at bounding box center [128, 148] width 119 height 12
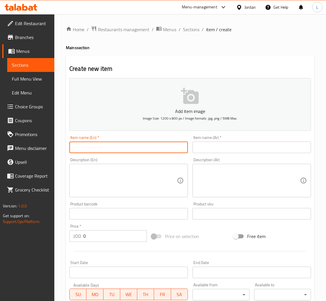
paste input "Grilled Salmon"
type input "Grilled Salmon"
click at [225, 147] on input "text" at bounding box center [252, 148] width 119 height 12
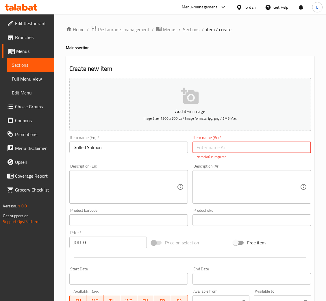
paste input "سمك السلمون المشوي"
type input "سمك السلمون المشوي"
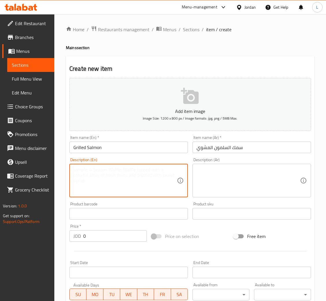
drag, startPoint x: 130, startPoint y: 191, endPoint x: 158, endPoint y: 187, distance: 28.0
click at [130, 191] on textarea at bounding box center [125, 180] width 104 height 27
paste textarea "Perfectly grilled salmon fillet served with tangy mustard sauce and a side of f…"
type textarea "Perfectly grilled salmon fillet served with tangy mustard sauce and a side of f…"
click at [226, 180] on textarea at bounding box center [249, 180] width 104 height 27
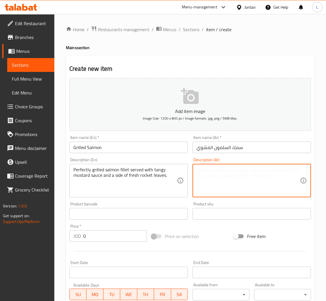
paste textarea "فيليه سمك السلمون المشوي بشكل مثالي يقدم مع صلصة الخردل اللاذعة وأوراق الجرجير …"
type textarea "فيليه سمك السلمون المشوي بشكل مثالي يقدم مع صلصة الخردل اللاذعة وأوراق الجرجير …"
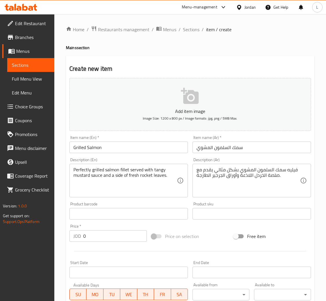
click at [112, 241] on input "0" at bounding box center [115, 236] width 64 height 12
paste input "21.95"
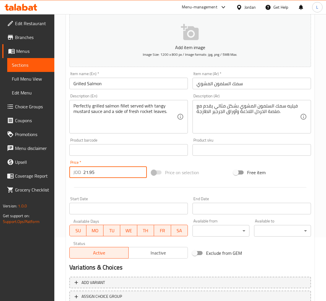
scroll to position [106, 0]
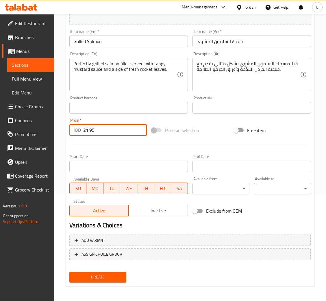
type input "21.95"
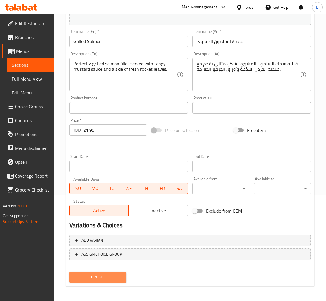
click at [110, 276] on span "Create" at bounding box center [98, 277] width 48 height 7
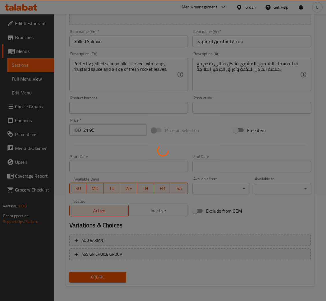
type input "0"
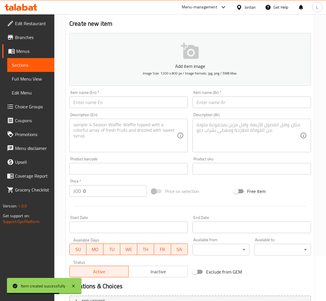
scroll to position [0, 0]
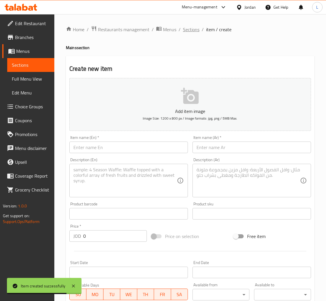
click at [196, 29] on span "Sections" at bounding box center [191, 29] width 16 height 7
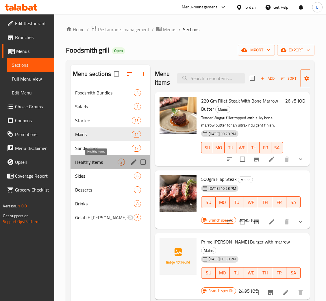
click at [91, 164] on span "Healthy Items" at bounding box center [96, 162] width 43 height 7
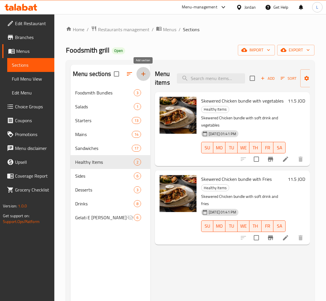
click at [140, 73] on icon "button" at bounding box center [143, 74] width 7 height 7
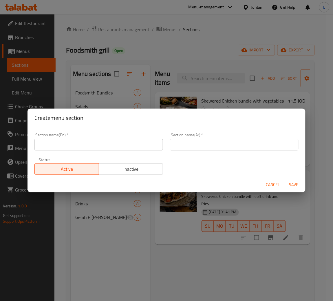
drag, startPoint x: 141, startPoint y: 145, endPoint x: 159, endPoint y: 145, distance: 18.2
click at [141, 145] on input "text" at bounding box center [98, 145] width 128 height 12
paste input "Vegetarian Dishes"
type input "Vegetarian Dishes"
click at [192, 145] on input "text" at bounding box center [234, 145] width 128 height 12
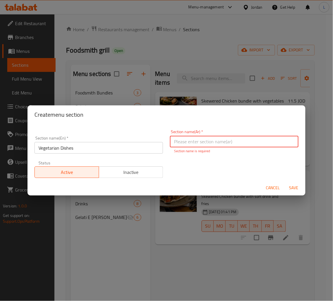
paste input "أطباق نباتية"
type input "أطباق نباتية"
click at [294, 185] on span "Save" at bounding box center [294, 187] width 14 height 7
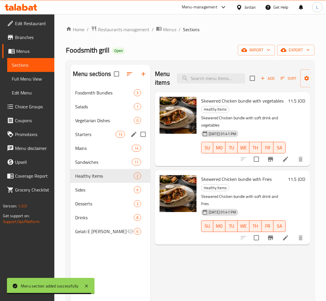
click at [98, 121] on span "Vegetarian Dishes" at bounding box center [104, 120] width 59 height 7
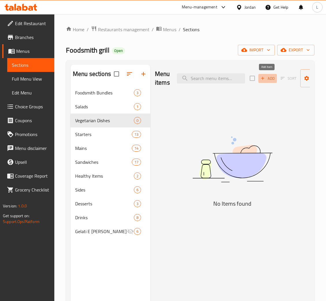
click at [267, 81] on span "Add" at bounding box center [268, 78] width 16 height 7
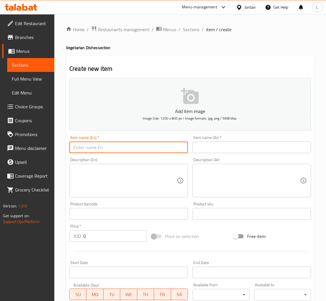
click at [143, 142] on input "text" at bounding box center [128, 148] width 119 height 12
paste input "Grilled Eggplant with Tomato & Feta Cheese"
type input "Grilled Eggplant with Tomato & Feta Cheese"
drag, startPoint x: 233, startPoint y: 150, endPoint x: 229, endPoint y: 141, distance: 10.1
click at [233, 150] on input "text" at bounding box center [252, 148] width 119 height 12
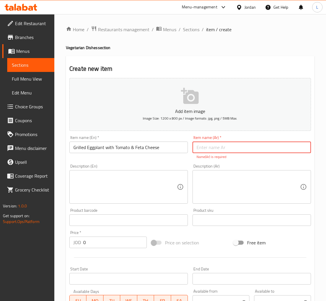
paste input "باذنجان مشوي مع الطماطم وجبنة الفيتا"
type input "باذنجان مشوي مع الطماطم وجبنة الفيتا"
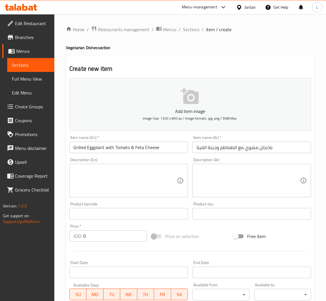
drag, startPoint x: 144, startPoint y: 182, endPoint x: 177, endPoint y: 180, distance: 33.6
click at [143, 182] on textarea at bounding box center [125, 180] width 104 height 27
paste textarea "Grilled eggplant layered with tomato and feta cheese, finished with a touch of …"
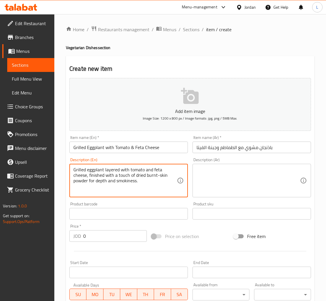
type textarea "Grilled eggplant layered with tomato and feta cheese, finished with a touch of …"
click at [208, 175] on textarea at bounding box center [249, 180] width 104 height 27
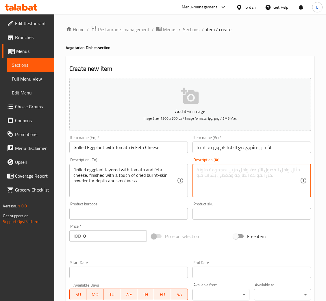
paste textarea "باذنجان مشوي مع طبقات من الطماطم وجبن الفيتا، مع لمسة من مسحوق الجلد المحروق ال…"
type textarea "باذنجان مشوي مع طبقات من الطماطم وجبن الفيتا، مع لمسة من مسحوق الجلد المحروق ال…"
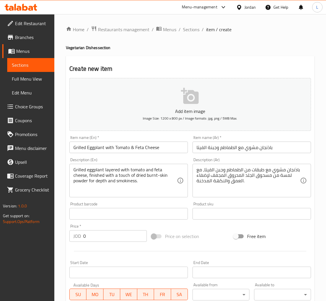
click at [112, 237] on input "0" at bounding box center [115, 236] width 64 height 12
paste input "6.75"
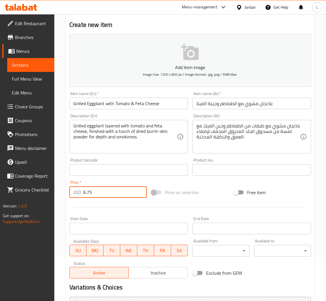
scroll to position [106, 0]
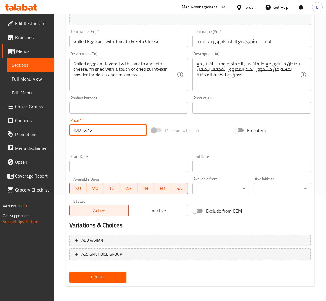
type input "6.75"
click at [119, 272] on button "Create" at bounding box center [97, 277] width 57 height 11
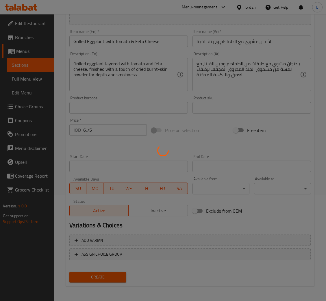
type input "0"
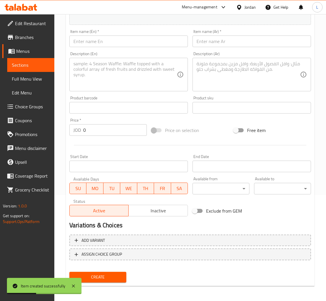
click at [149, 41] on input "text" at bounding box center [128, 42] width 119 height 12
paste input "Grilled Cauliflower on Tahini"
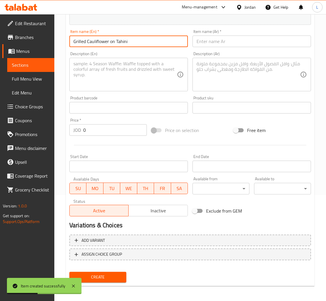
type input "Grilled Cauliflower on Tahini"
click at [211, 41] on input "text" at bounding box center [252, 42] width 119 height 12
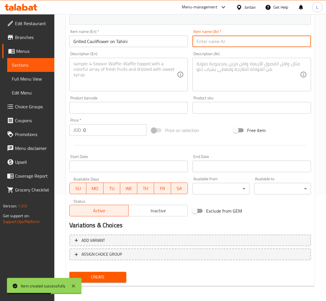
paste input "قرنبيط مشوي على الطحينة"
type input "قرنبيط مشوي على الطحينة"
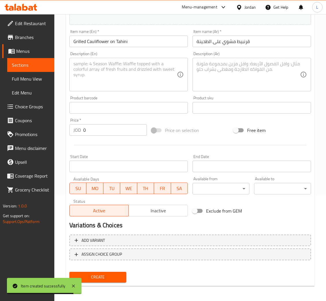
click at [115, 75] on textarea at bounding box center [125, 74] width 104 height 27
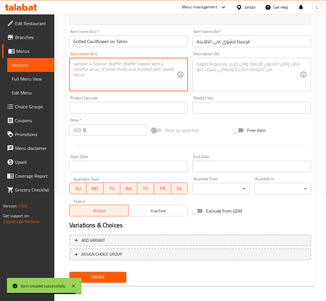
paste textarea "Fire-kissed cauliflower drizzled with tahini, herbs, and citrus. under Vegetari…"
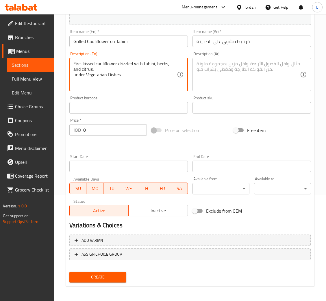
type textarea "Fire-kissed cauliflower drizzled with tahini, herbs, and citrus. under Vegetari…"
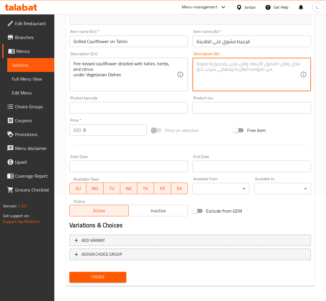
drag, startPoint x: 244, startPoint y: 68, endPoint x: 214, endPoint y: 53, distance: 34.3
click at [245, 68] on textarea at bounding box center [249, 74] width 104 height 27
paste textarea "قرنبيط مشويّ مع رشّة من الطحينة والأعشاب والحمضيات. ضمن قائمة الأطباق النباتية"
type textarea "قرنبيط مشويّ مع رشّة من الطحينة والأعشاب والحمضيات. ضمن قائمة الأطباق النباتية"
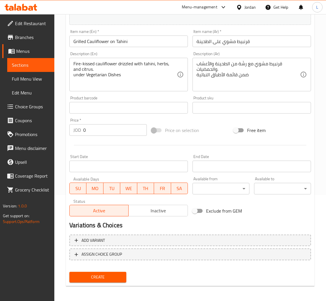
click at [97, 125] on input "0" at bounding box center [115, 130] width 64 height 12
click at [100, 128] on input "0" at bounding box center [115, 130] width 64 height 12
click at [103, 127] on input "0" at bounding box center [115, 130] width 64 height 12
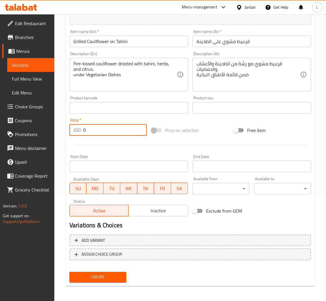
click at [102, 129] on input "0" at bounding box center [115, 130] width 64 height 12
paste input "6.75"
type input "6.75"
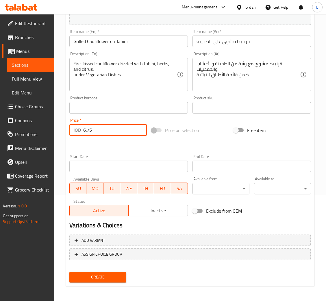
click at [104, 278] on span "Create" at bounding box center [98, 277] width 48 height 7
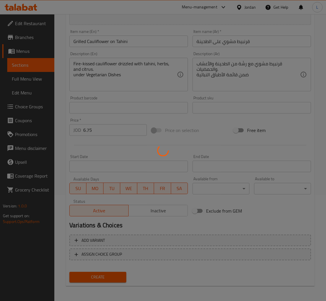
type input "0"
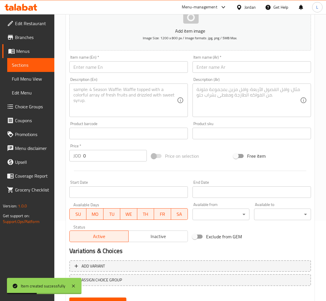
scroll to position [63, 0]
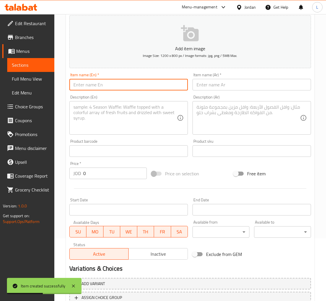
drag, startPoint x: 152, startPoint y: 83, endPoint x: 163, endPoint y: 85, distance: 11.7
click at [152, 83] on input "text" at bounding box center [128, 85] width 119 height 12
paste input "Oven Baked Portobello Gratin"
type input "Oven Baked Portobello Gratin"
drag, startPoint x: 219, startPoint y: 89, endPoint x: 215, endPoint y: 80, distance: 9.7
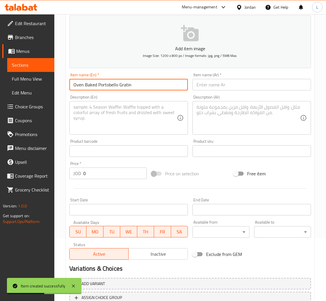
click at [219, 89] on input "text" at bounding box center [252, 85] width 119 height 12
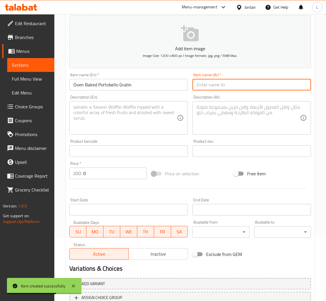
paste input "غراتان بورتوبيللو المخبوز في الفرن"
type input "غراتان بورتوبيللو المخبوز في الفرن"
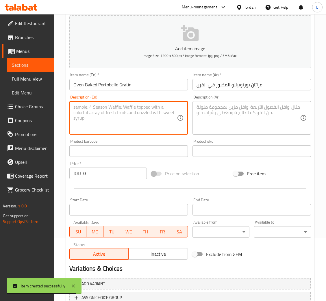
click at [140, 113] on textarea at bounding box center [125, 117] width 104 height 27
paste textarea "Grilled and stuffed portobello mushrooms baked to perfection. under Vegetarian …"
type textarea "Grilled and stuffed portobello mushrooms baked to perfection. under Vegetarian …"
click at [214, 115] on textarea at bounding box center [249, 117] width 104 height 27
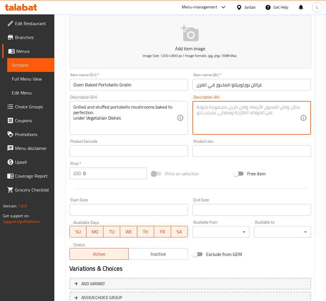
paste textarea "فطر بورتوبيلو مشوي ومحشو ومخبوز بإتقان. ضمن قائمة الأطباق النباتية"
type textarea "فطر بورتوبيلو مشوي ومحشو ومخبوز بإتقان. ضمن قائمة الأطباق النباتية"
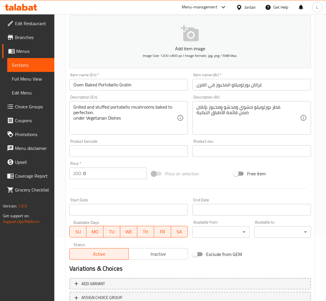
click at [104, 175] on input "0" at bounding box center [115, 174] width 64 height 12
paste input "7.75"
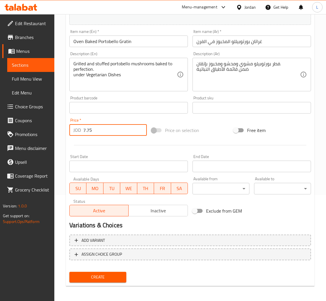
type input "7.75"
click at [104, 276] on span "Create" at bounding box center [98, 277] width 48 height 7
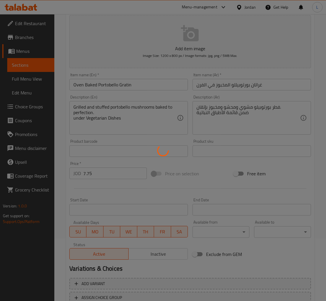
scroll to position [0, 0]
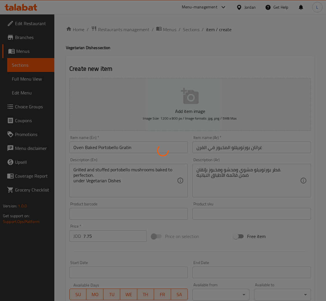
type input "0"
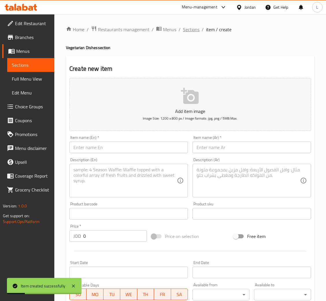
click at [191, 29] on span "Sections" at bounding box center [191, 29] width 16 height 7
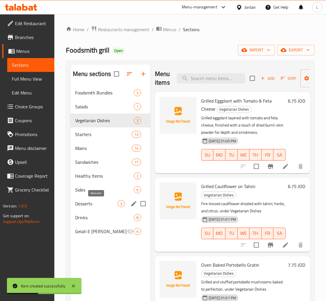
click at [94, 201] on span "Desserts" at bounding box center [96, 203] width 43 height 7
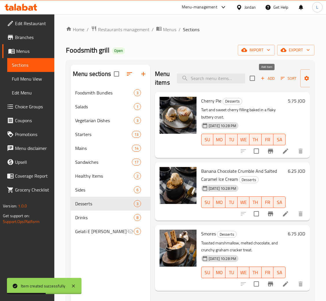
click at [261, 80] on icon "button" at bounding box center [262, 78] width 5 height 5
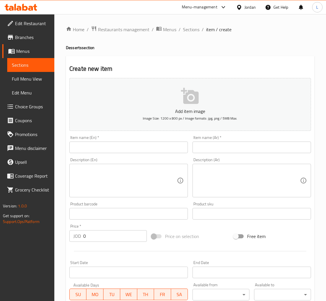
drag, startPoint x: 120, startPoint y: 147, endPoint x: 125, endPoint y: 148, distance: 5.6
click at [120, 147] on input "text" at bounding box center [128, 148] width 119 height 12
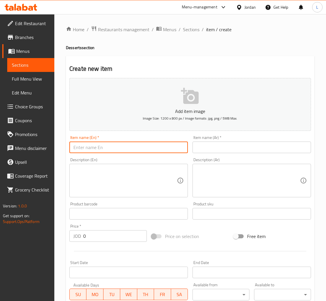
click at [224, 144] on input "text" at bounding box center [252, 148] width 119 height 12
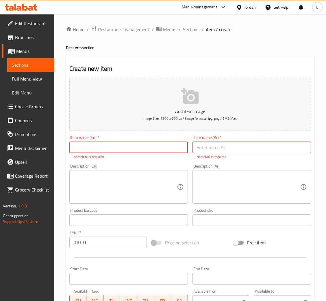
click at [138, 146] on input "text" at bounding box center [128, 148] width 119 height 12
paste input "Strawberry NYC Baked Cheesecake"
type input "Strawberry NYC Baked Cheesecake"
click at [214, 150] on input "text" at bounding box center [252, 148] width 119 height 12
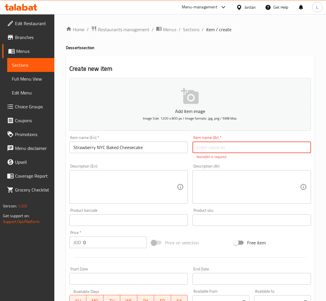
paste input "كعكة الجبن المخبوزة بالفراولة على طريقة نيويورك"
type input "كعكة الجبن المخبوزة بالفراولة على طريقة نيويورك"
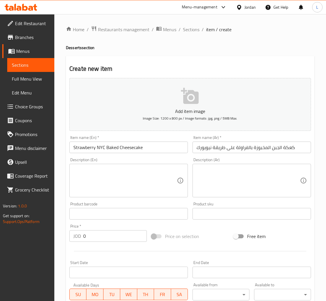
drag, startPoint x: 124, startPoint y: 178, endPoint x: 133, endPoint y: 178, distance: 9.0
click at [124, 178] on textarea at bounding box center [125, 180] width 104 height 27
paste textarea "Rich and creamy New York-style baked cheesecake topped with fresh strawberries."
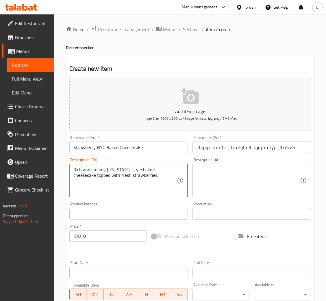
type textarea "Rich and creamy New York-style baked cheesecake topped with fresh strawberries."
click at [121, 232] on input "0" at bounding box center [115, 236] width 64 height 12
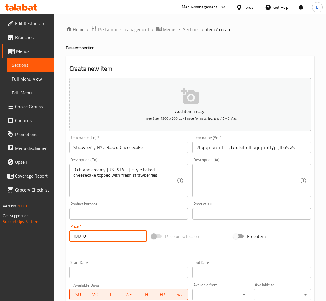
click at [121, 232] on input "0" at bounding box center [115, 236] width 64 height 12
paste input "6.75"
type input "6.75"
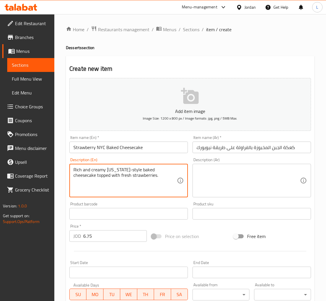
click at [152, 175] on textarea "Rich and creamy New York-style baked cheesecake topped with fresh strawberries." at bounding box center [125, 180] width 104 height 27
click at [237, 177] on textarea at bounding box center [249, 180] width 104 height 27
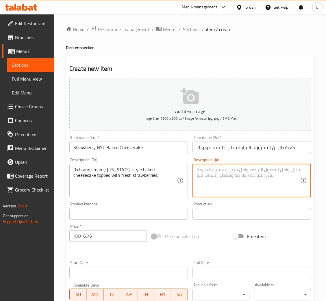
paste textarea "كعكة الجبن المخبوزة على طريقة نيويورك الغنية والكريمة والمغطاة بالفراولة الطازج…"
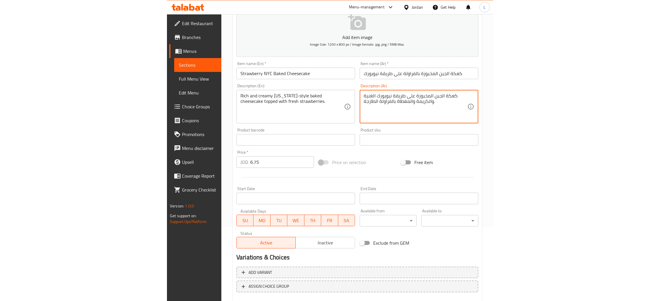
scroll to position [106, 0]
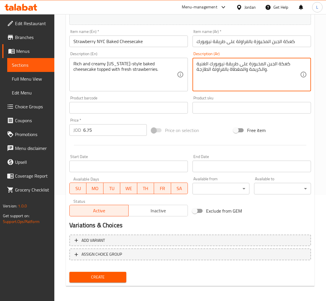
type textarea "كعكة الجبن المخبوزة على طريقة نيويورك الغنية والكريمة والمغطاة بالفراولة الطازج…"
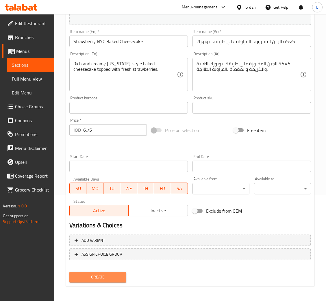
click at [104, 272] on button "Create" at bounding box center [97, 277] width 57 height 11
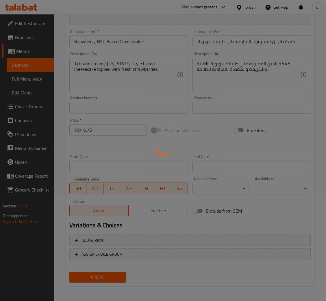
type input "0"
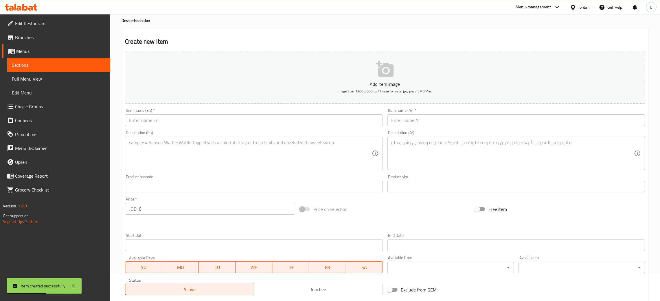
scroll to position [0, 0]
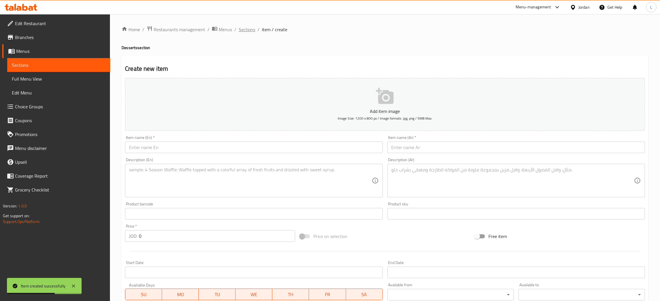
click at [248, 29] on span "Sections" at bounding box center [247, 29] width 16 height 7
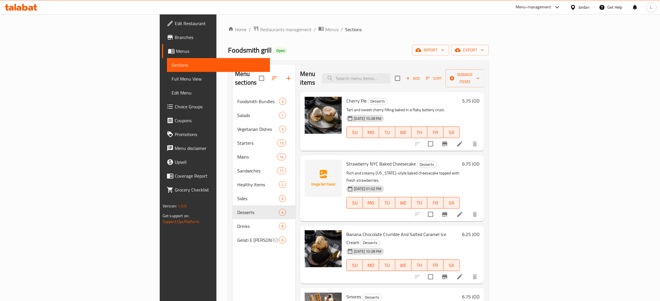
click at [31, 8] on icon at bounding box center [30, 8] width 5 height 5
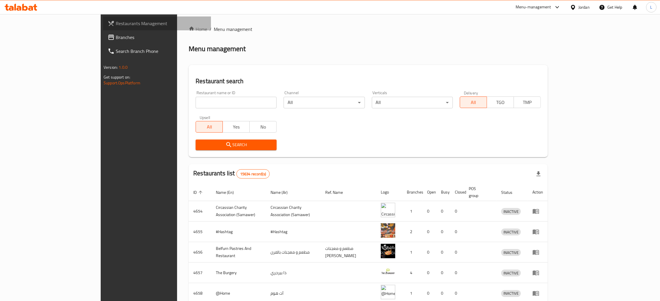
click at [116, 23] on span "Restaurants Management" at bounding box center [161, 23] width 91 height 7
click at [110, 37] on span "Branches" at bounding box center [158, 37] width 96 height 7
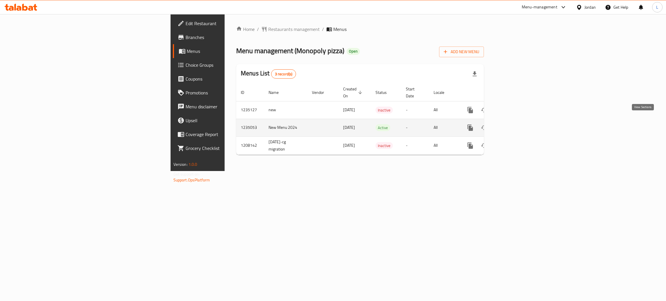
click at [516, 124] on icon "enhanced table" at bounding box center [512, 127] width 7 height 7
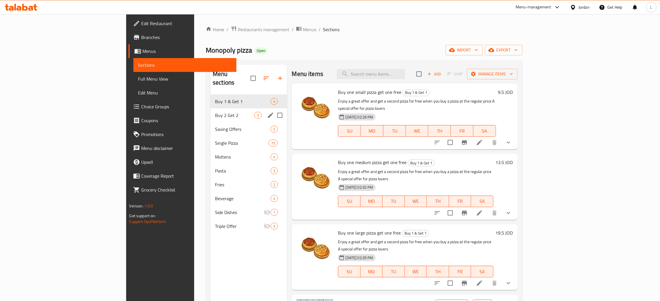
click at [215, 112] on span "Buy 2 Get 2" at bounding box center [234, 115] width 39 height 7
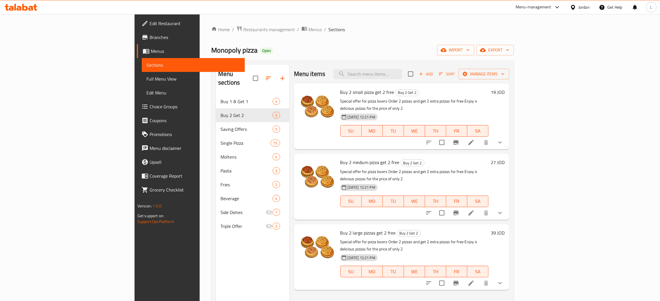
click at [474, 139] on icon at bounding box center [470, 142] width 7 height 7
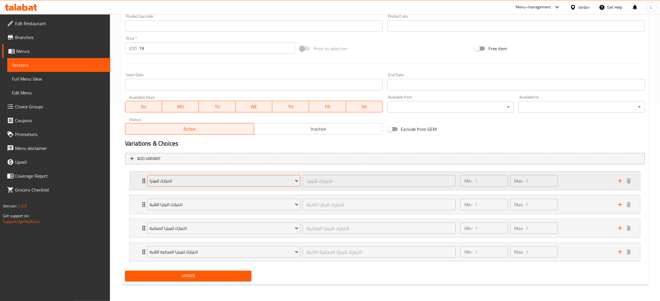
scroll to position [197, 0]
click at [138, 182] on div "اختيارك للبيتزا اختيارك للبيتزا ​ Min: 1 ​ Max: 1 ​" at bounding box center [385, 181] width 510 height 19
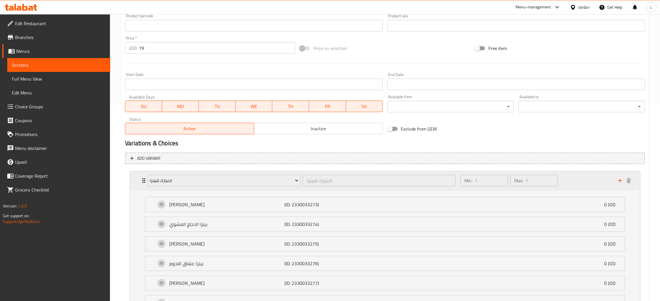
click at [139, 182] on div "اختيارك للبيتزا اختيارك للبيتزا ​ Min: 1 ​ Max: 1 ​" at bounding box center [385, 180] width 510 height 19
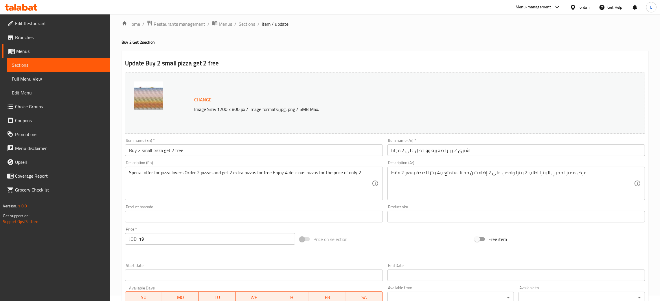
scroll to position [0, 0]
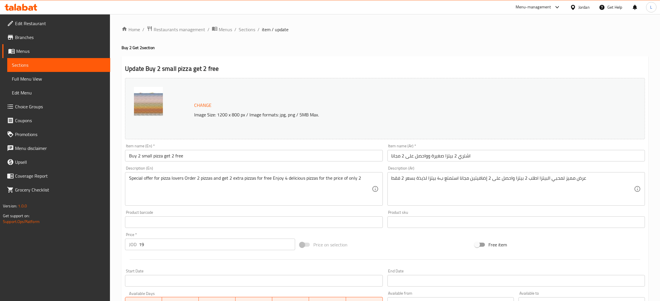
click at [58, 108] on span "Choice Groups" at bounding box center [60, 106] width 91 height 7
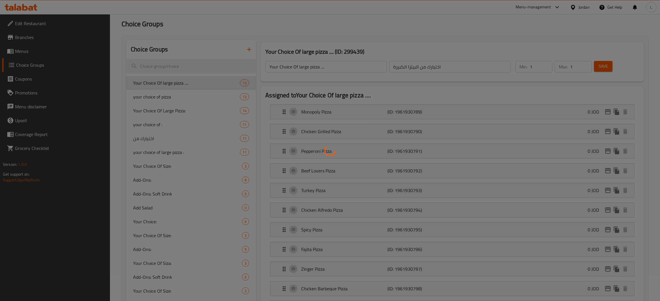
scroll to position [87, 0]
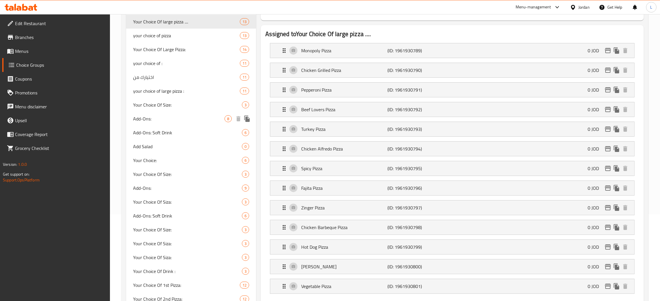
click at [183, 115] on div "Add-Ons: 8" at bounding box center [191, 119] width 130 height 14
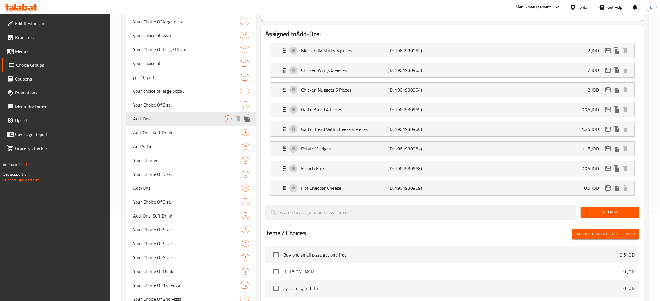
type input "Add-Ons:"
type input "الاضافات:"
type input "0"
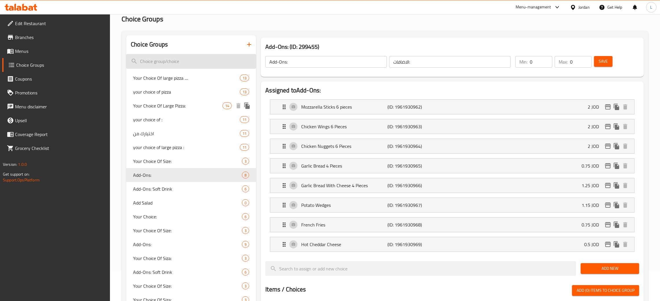
scroll to position [0, 0]
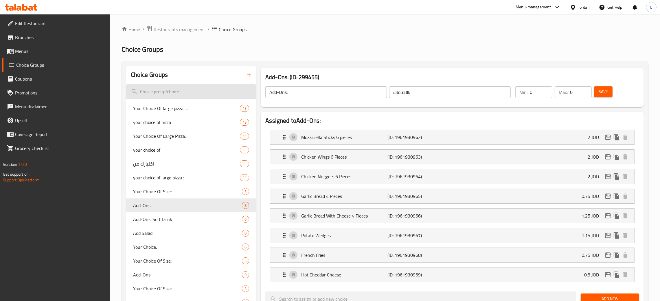
click at [195, 88] on input "search" at bounding box center [191, 91] width 130 height 15
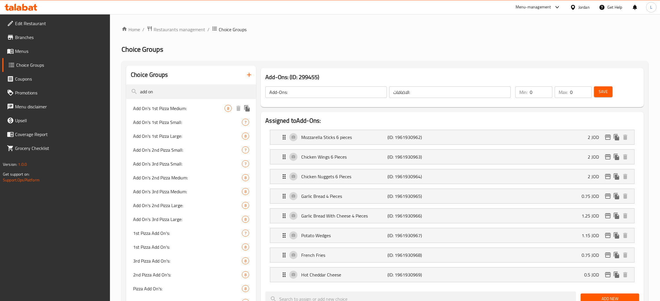
type input "add on"
click at [193, 107] on span "Add On's 1st Pizza Medium:" at bounding box center [178, 108] width 91 height 7
type input "Add On's 1st Pizza Medium:"
type input "[DEMOGRAPHIC_DATA] الأولى للبيتزا المتوسطة:"
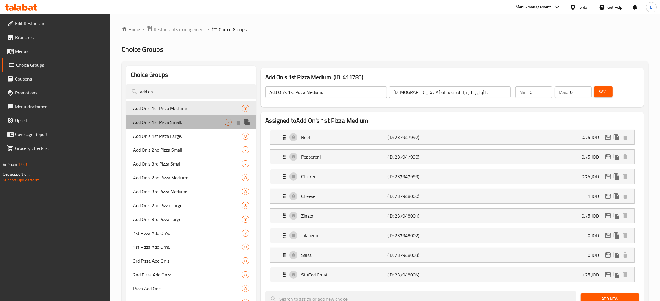
click at [189, 122] on span "Add On's 1st Pizza Small:" at bounding box center [178, 122] width 91 height 7
type input "Add On's 1st Pizza Small:"
type input "[DEMOGRAPHIC_DATA] الأولى للبيتزا الصغيرة:"
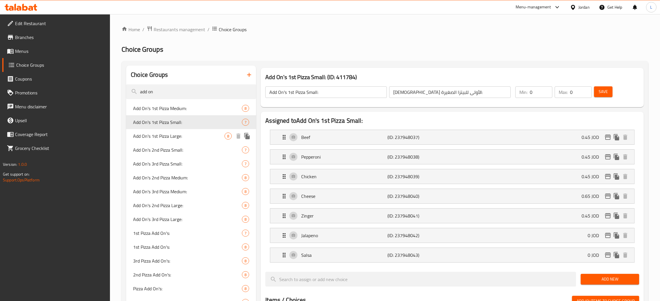
click at [178, 135] on span "Add On's 1st Pizza Large:" at bounding box center [178, 136] width 91 height 7
type input "Add On's 1st Pizza Large:"
type input "[DEMOGRAPHIC_DATA] الأولى للبيتزا الكبيرة:"
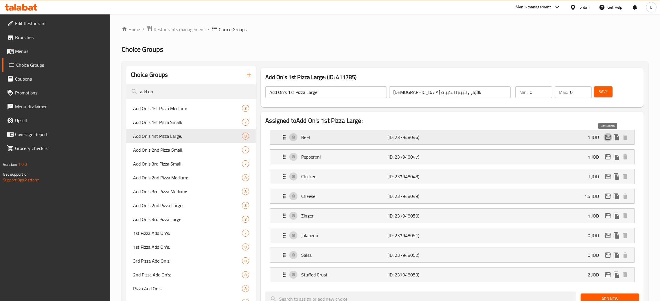
click at [608, 138] on icon "edit" at bounding box center [607, 137] width 7 height 7
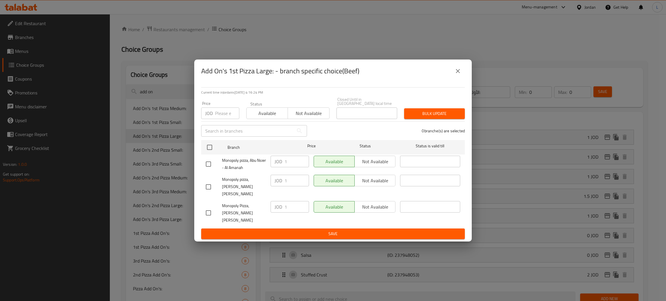
click at [455, 75] on icon "close" at bounding box center [458, 71] width 7 height 7
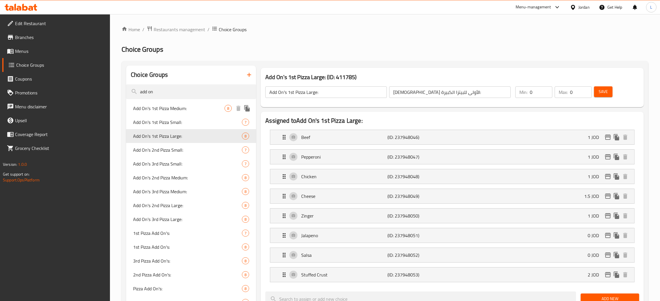
click at [192, 111] on span "Add On's 1st Pizza Medium:" at bounding box center [178, 108] width 91 height 7
type input "Add On's 1st Pizza Medium:"
type input "[DEMOGRAPHIC_DATA] الأولى للبيتزا المتوسطة:"
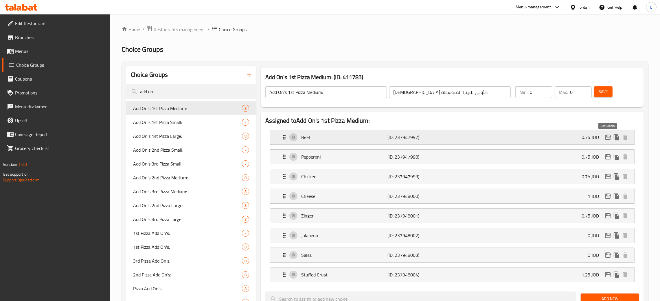
click at [608, 139] on icon "edit" at bounding box center [607, 137] width 7 height 7
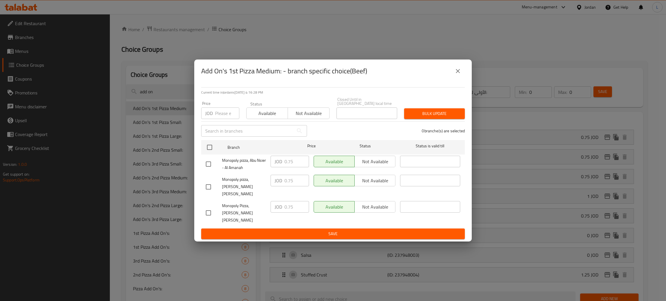
click at [458, 75] on icon "close" at bounding box center [458, 71] width 7 height 7
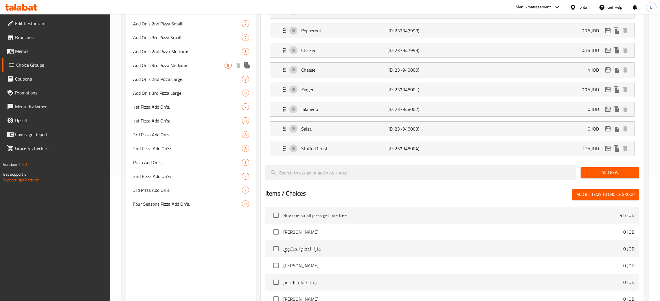
scroll to position [130, 0]
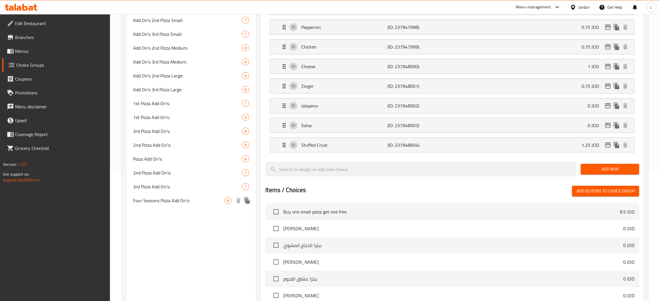
click at [194, 195] on div "Four Seasons Pizza Add On's: 8" at bounding box center [191, 201] width 130 height 14
type input "Four Seasons Pizza Add On's:"
type input "اضافات بيتزا الفصول الأربعة"
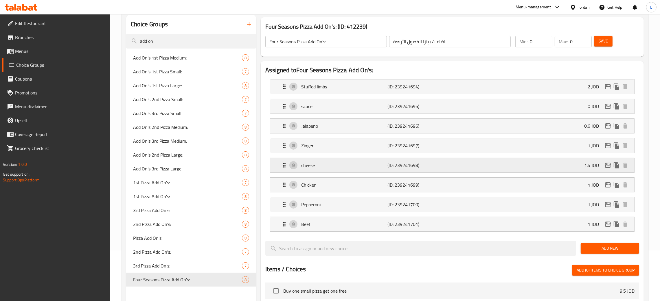
scroll to position [0, 0]
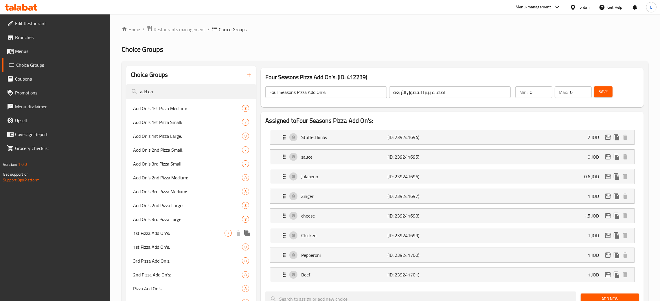
click at [173, 228] on div "1st Pizza Add On's: 7" at bounding box center [191, 233] width 130 height 14
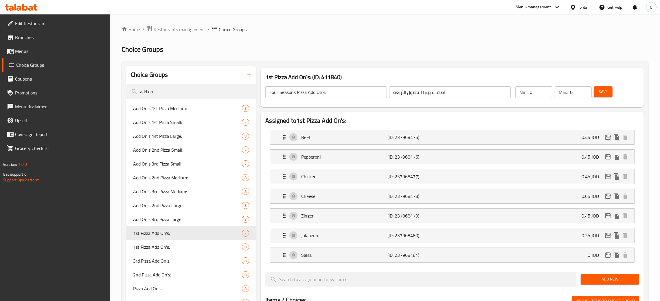
type input "1st Pizza Add On's:"
type input "[DEMOGRAPHIC_DATA] البيتزا الأولى"
click at [607, 137] on icon "edit" at bounding box center [607, 137] width 7 height 7
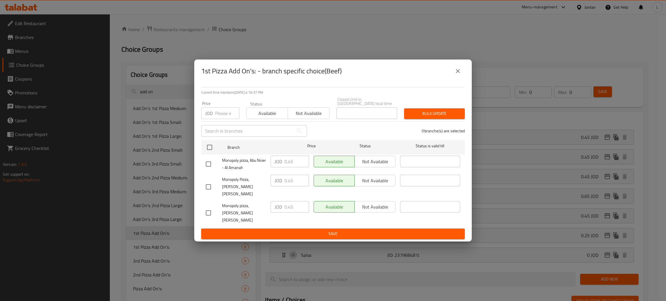
click at [458, 73] on icon "close" at bounding box center [458, 71] width 4 height 4
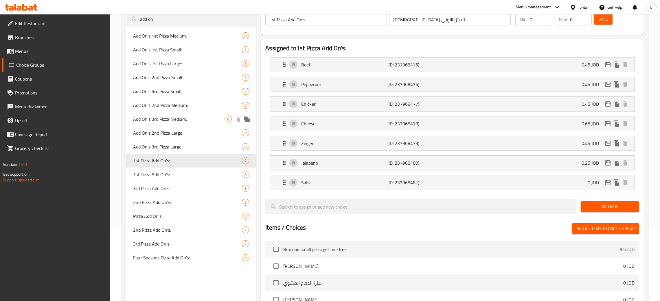
scroll to position [87, 0]
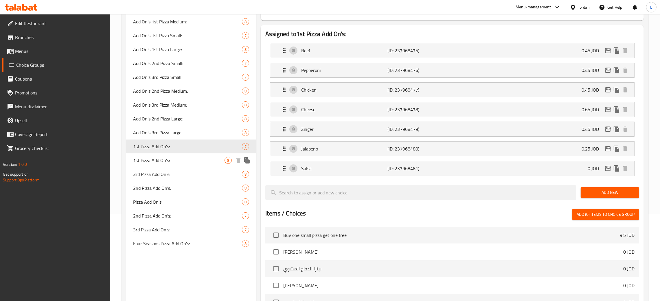
click at [166, 161] on span "1st Pizza Add On's:" at bounding box center [178, 160] width 91 height 7
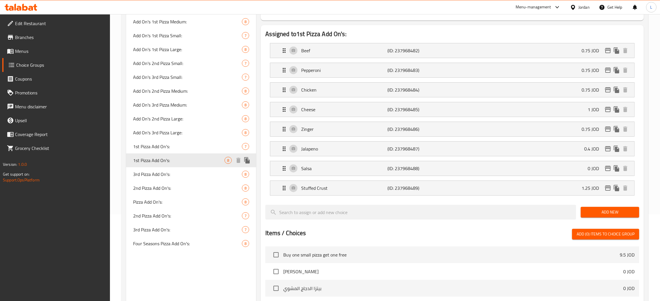
type input "1st Pizza Add On's:"
type input "الإضافات البيتزا الأولى:"
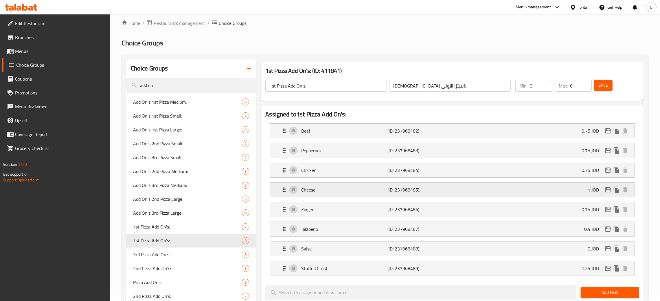
scroll to position [0, 0]
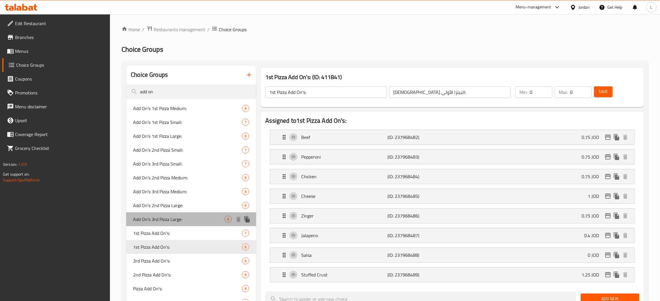
click at [188, 215] on div "Add On's 3rd Pizza Large: 8" at bounding box center [191, 220] width 130 height 14
type input "Add On's 3rd Pizza Large:"
type input "الإضافات الثالثة للبيتزا الكبيرة:"
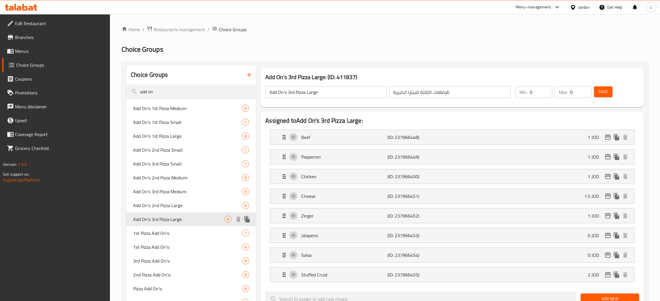
scroll to position [43, 0]
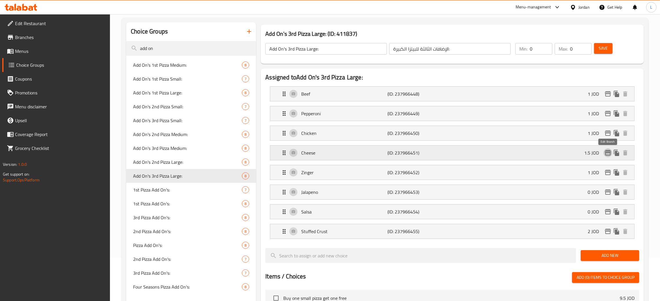
click at [610, 152] on icon "edit" at bounding box center [607, 152] width 7 height 7
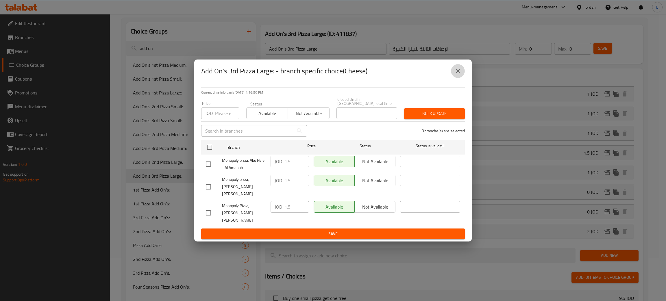
click at [453, 78] on button "close" at bounding box center [458, 71] width 14 height 14
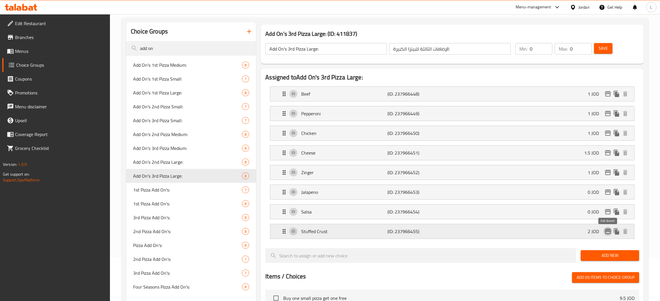
click at [606, 234] on icon "edit" at bounding box center [607, 231] width 7 height 7
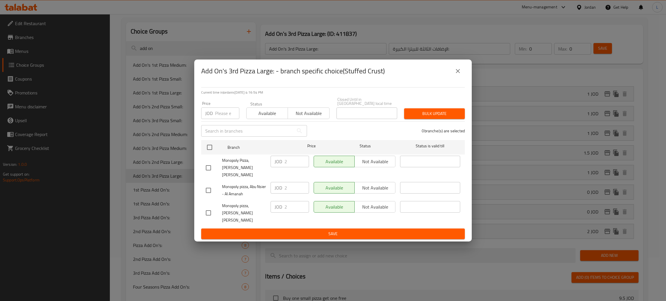
click at [459, 75] on icon "close" at bounding box center [458, 71] width 7 height 7
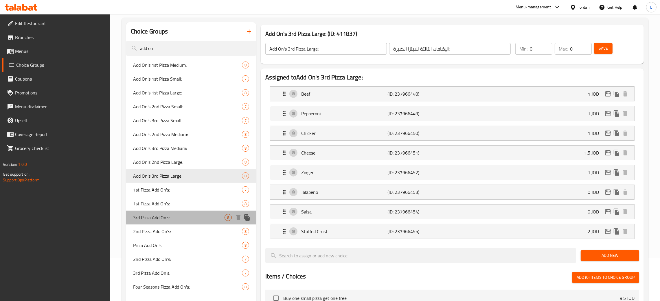
click at [161, 223] on div "3rd Pizza Add On's: 8" at bounding box center [191, 218] width 130 height 14
type input "3rd Pizza Add On's:"
type input "الإضافات البيتزا الثالثة:"
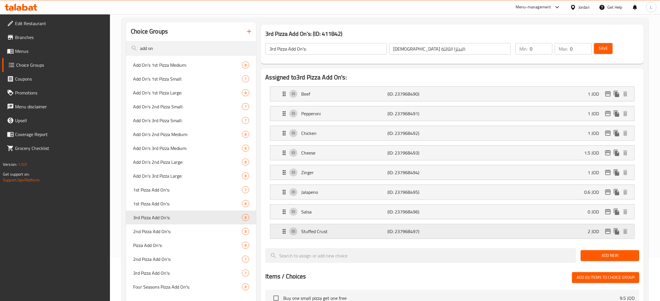
click at [607, 236] on button "edit" at bounding box center [607, 231] width 9 height 9
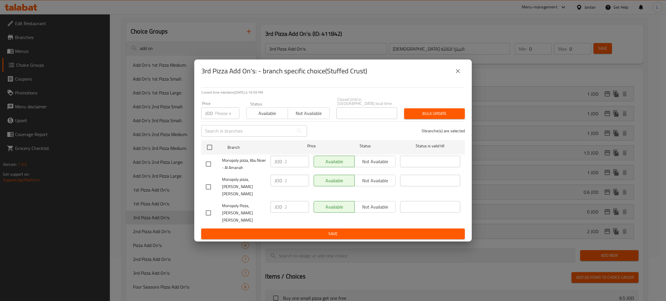
drag, startPoint x: 461, startPoint y: 81, endPoint x: 433, endPoint y: 82, distance: 27.5
click at [461, 75] on icon "close" at bounding box center [458, 71] width 7 height 7
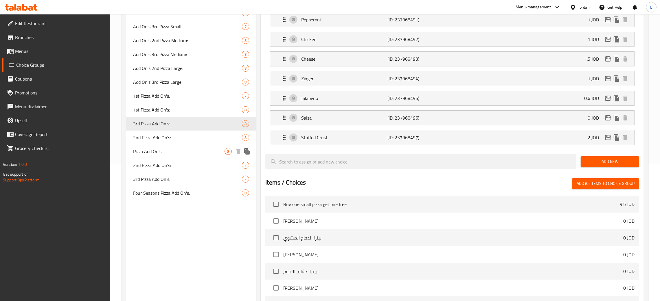
scroll to position [87, 0]
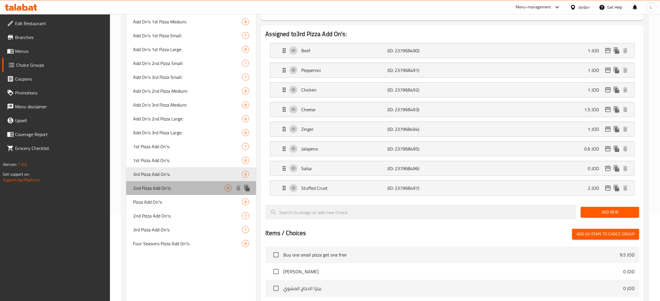
click at [186, 190] on span "2nd Pizza Add On's:" at bounding box center [178, 188] width 91 height 7
type input "2nd Pizza Add On's:"
type input "الإضافات البيتزا الثانية:"
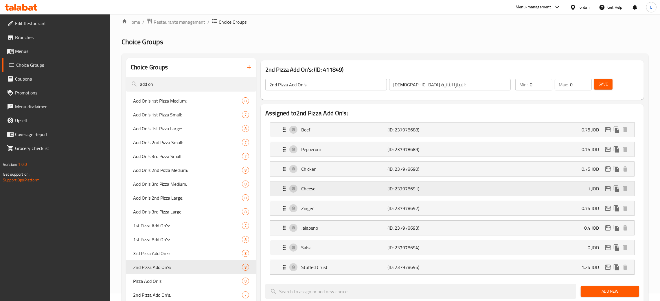
scroll to position [0, 0]
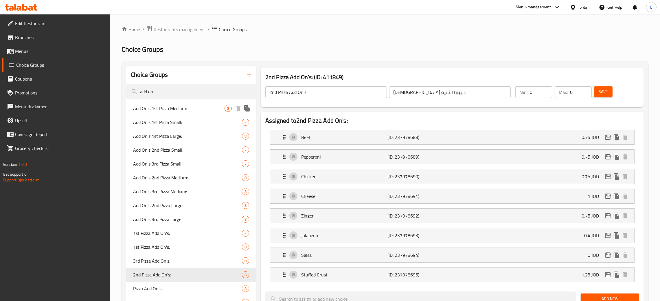
click at [190, 112] on span "Add On's 1st Pizza Medium:" at bounding box center [178, 108] width 91 height 7
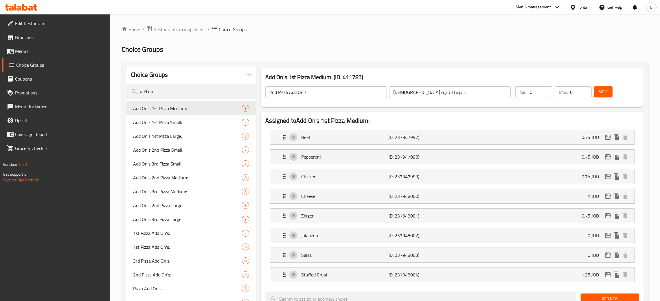
type input "Add On's 1st Pizza Medium:"
type input "الإضافات الأولى للبيتزا المتوسطة:"
click at [606, 140] on icon "edit" at bounding box center [608, 137] width 6 height 5
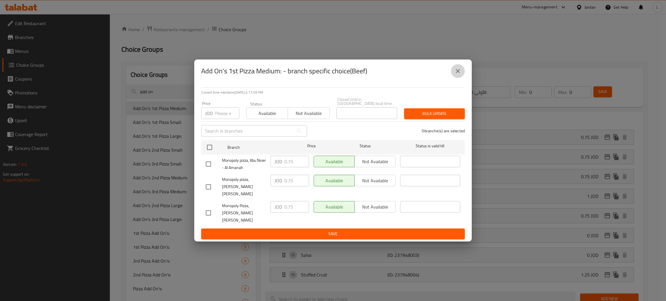
click at [459, 75] on icon "close" at bounding box center [458, 71] width 7 height 7
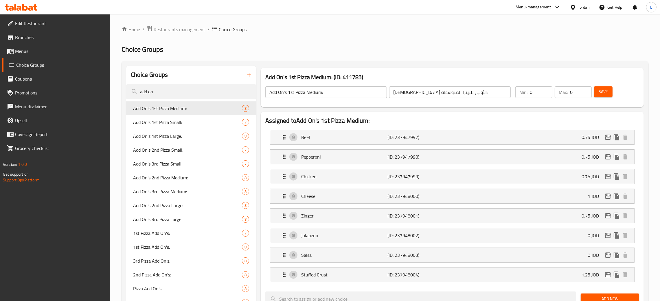
drag, startPoint x: 21, startPoint y: 53, endPoint x: 34, endPoint y: 60, distance: 14.4
click at [21, 53] on span "Menus" at bounding box center [60, 51] width 91 height 7
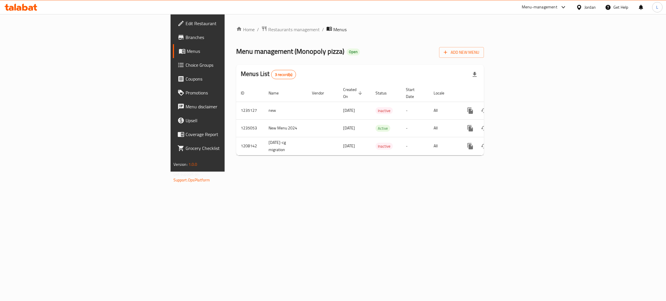
click at [283, 40] on div "Home / Restaurants management / Menus Menu management ( Monopoly pizza ) Open A…" at bounding box center [360, 93] width 248 height 134
click at [516, 125] on icon "enhanced table" at bounding box center [512, 128] width 7 height 7
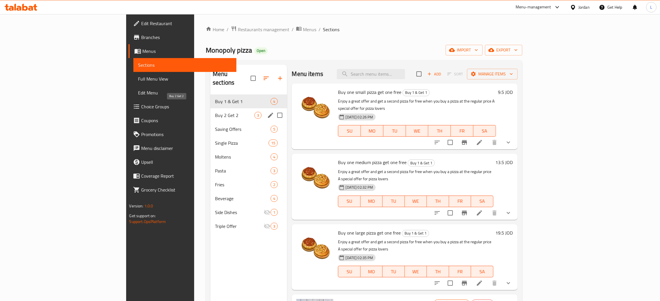
click at [215, 112] on span "Buy 2 Get 2" at bounding box center [234, 115] width 39 height 7
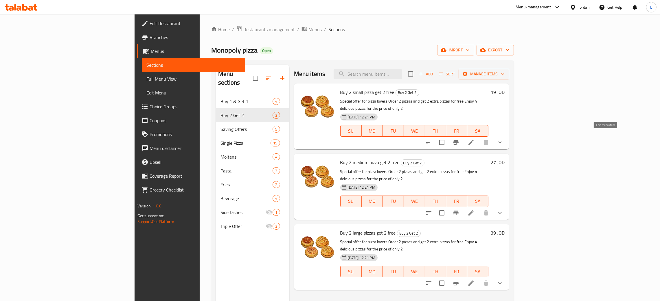
click at [474, 139] on icon at bounding box center [470, 142] width 7 height 7
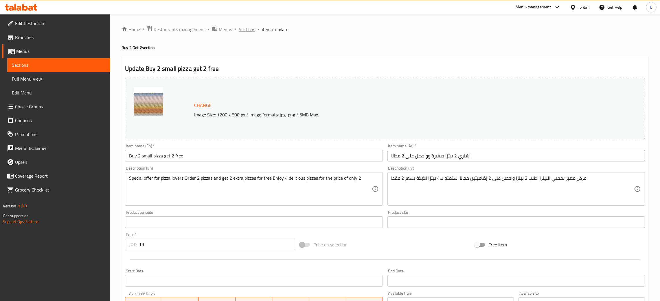
click at [245, 27] on span "Sections" at bounding box center [247, 29] width 16 height 7
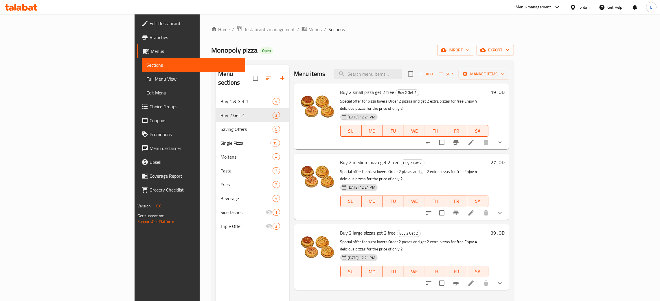
click at [28, 10] on icon at bounding box center [21, 7] width 33 height 7
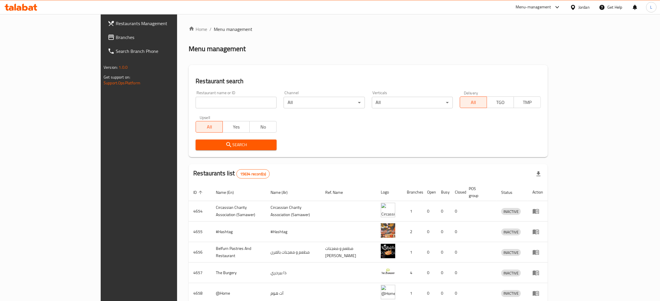
click at [195, 101] on input "search" at bounding box center [235, 103] width 81 height 12
type input "ة"
type input "[PERSON_NAME]"
drag, startPoint x: 194, startPoint y: 147, endPoint x: 333, endPoint y: 24, distance: 185.8
click at [200, 147] on span "Search" at bounding box center [236, 144] width 72 height 7
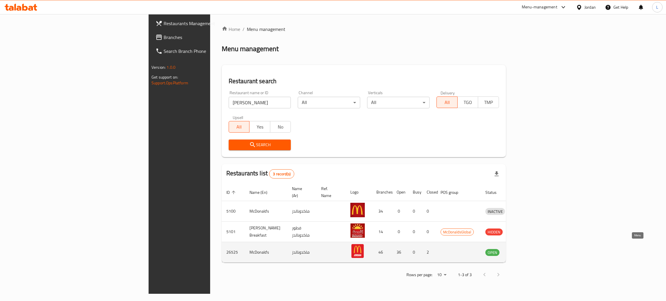
click at [524, 249] on icon "enhanced table" at bounding box center [520, 252] width 7 height 7
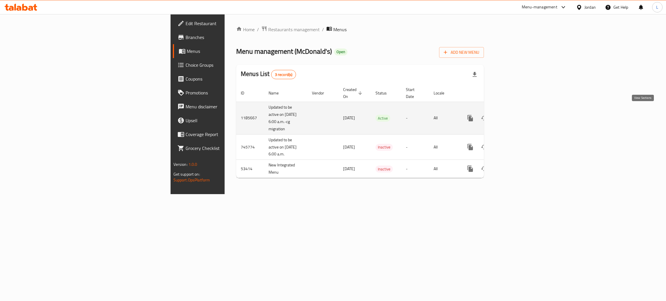
click at [516, 115] on icon "enhanced table" at bounding box center [512, 118] width 7 height 7
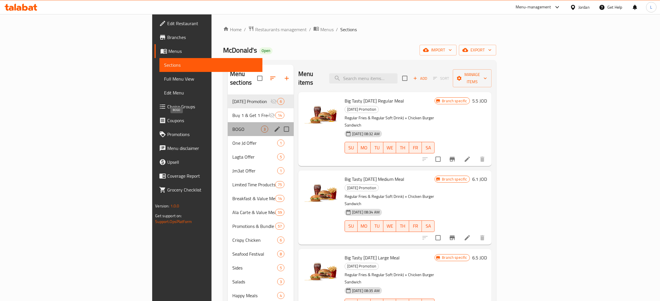
drag, startPoint x: 149, startPoint y: 124, endPoint x: 186, endPoint y: 123, distance: 36.7
click at [232, 126] on span "BOGO" at bounding box center [246, 129] width 29 height 7
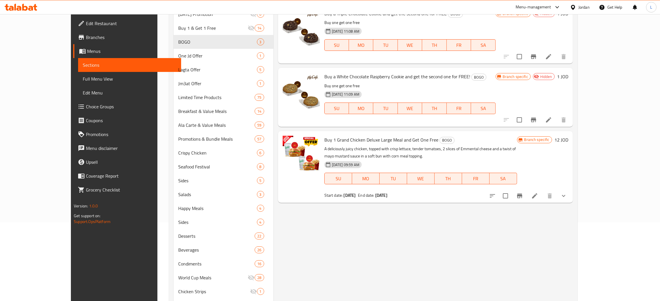
scroll to position [87, 0]
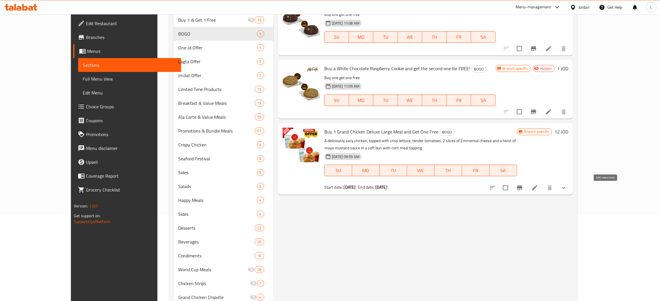
click at [538, 191] on icon at bounding box center [534, 187] width 7 height 7
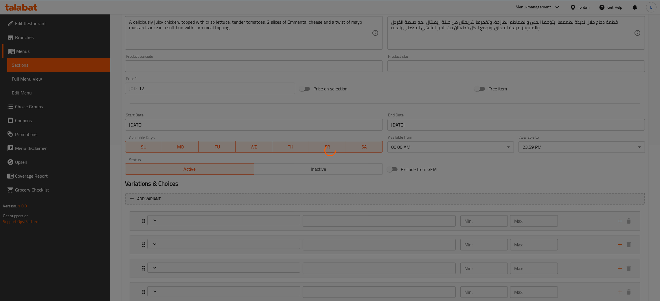
scroll to position [173, 0]
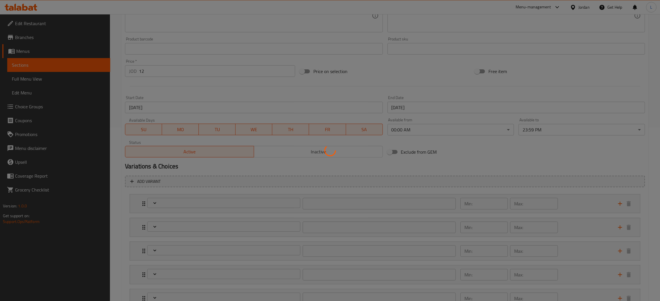
click at [308, 153] on div at bounding box center [330, 150] width 660 height 301
click at [289, 151] on div at bounding box center [330, 150] width 660 height 301
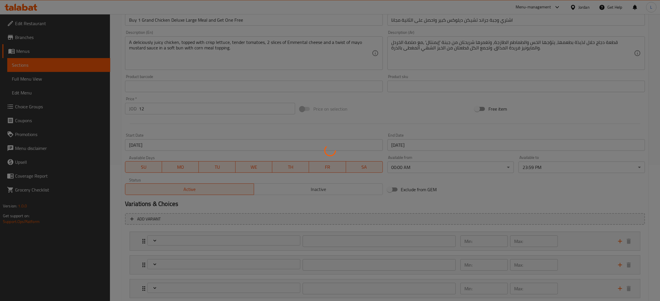
scroll to position [217, 0]
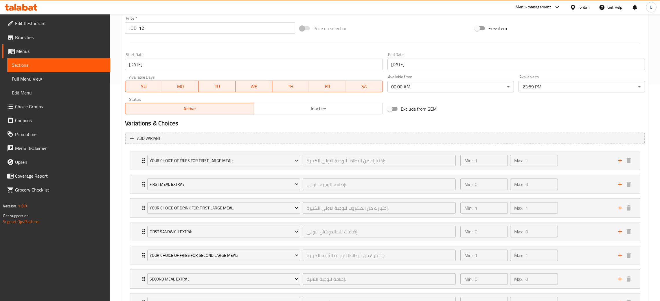
type input "إختيارك من البطاطا للوجبة الاولى الكبيرة:"
type input "1"
type input "إضافة للوجبة الاولى:"
type input "0"
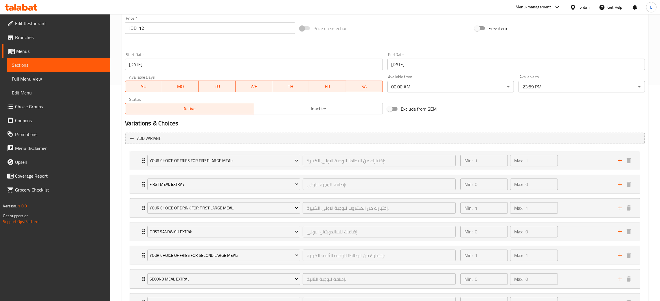
type input "0"
type input "إختيارك من المشروب للوجبة الاولى الكبيرة:"
type input "1"
type input "إضافات للساندويتش الاولى:"
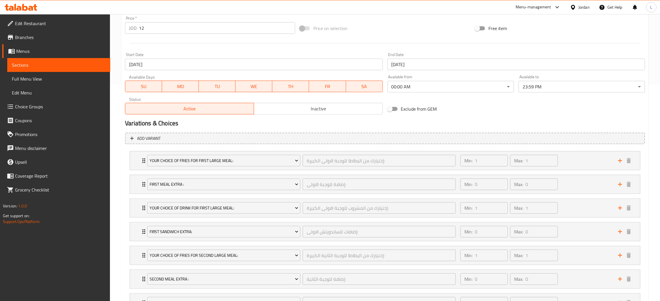
type input "0"
type input "إختيارك من البطاطا للوجبة الثانية الكبيرة:"
type input "1"
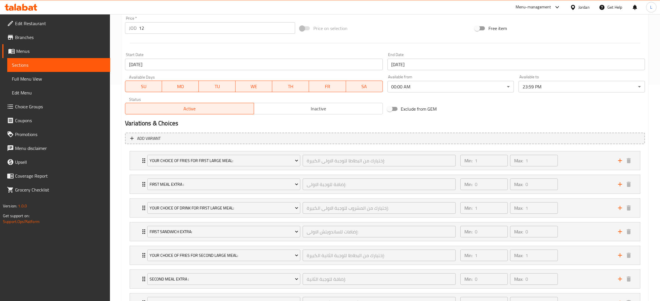
type input "إضافة للوجبة الثانية:"
type input "0"
type input "إختيارك من المشروب للوجبة الثانية الكبيرة:"
type input "1"
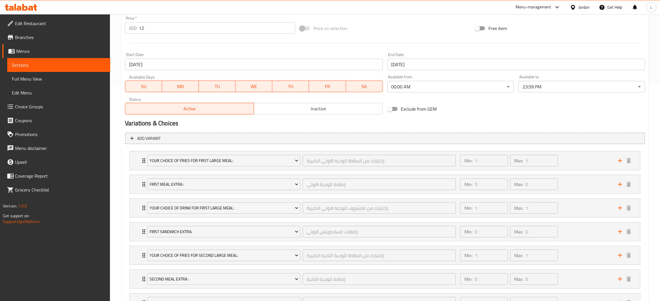
type input "1"
type input "إضافات للساندويش الثانية:"
type input "0"
click at [326, 110] on span "Inactive" at bounding box center [318, 109] width 124 height 8
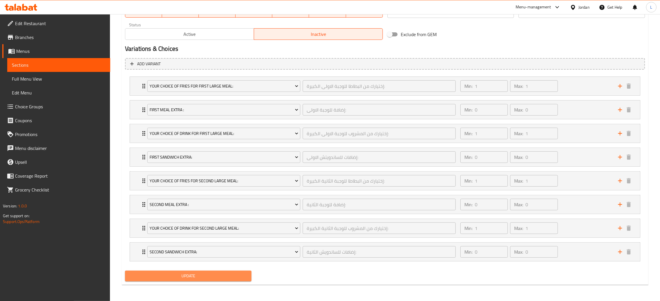
click at [186, 275] on span "Update" at bounding box center [188, 276] width 117 height 7
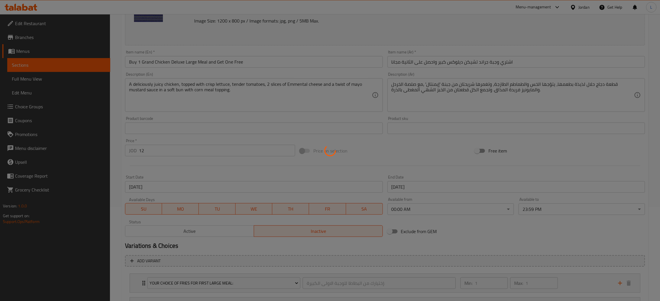
scroll to position [0, 0]
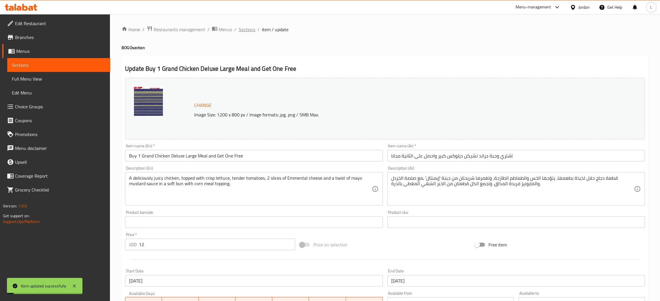
click at [248, 29] on span "Sections" at bounding box center [247, 29] width 16 height 7
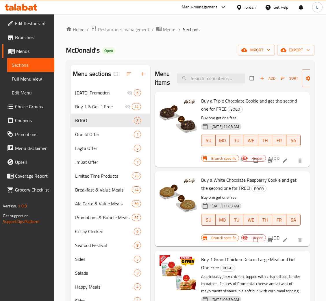
click at [22, 9] on icon at bounding box center [24, 7] width 5 height 7
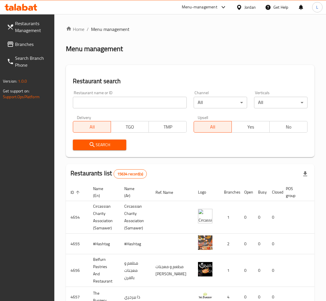
click at [15, 46] on span "Branches" at bounding box center [32, 44] width 35 height 7
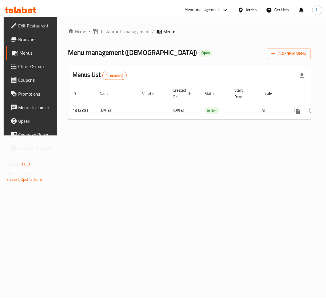
scroll to position [0, 33]
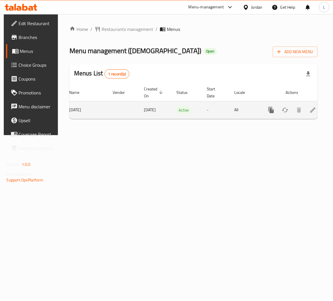
click at [311, 109] on icon "enhanced table" at bounding box center [312, 110] width 7 height 7
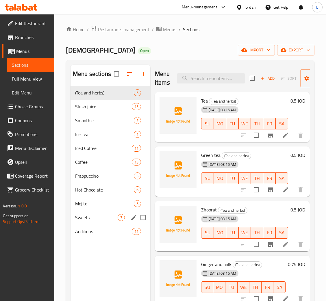
click at [94, 212] on div "Sweets 7" at bounding box center [111, 218] width 80 height 14
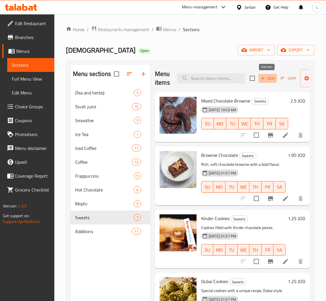
click at [263, 80] on icon "button" at bounding box center [262, 78] width 5 height 5
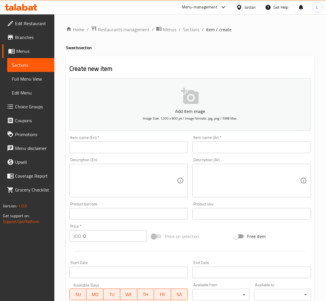
click at [164, 150] on input "text" at bounding box center [128, 148] width 119 height 12
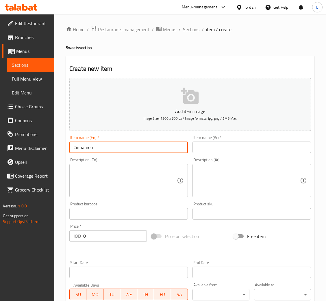
type input "Cinnamon"
drag, startPoint x: 253, startPoint y: 145, endPoint x: 166, endPoint y: 144, distance: 86.5
click at [253, 145] on input "text" at bounding box center [252, 148] width 119 height 12
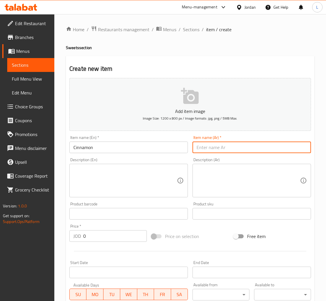
click at [146, 145] on input "Cinnamon" at bounding box center [128, 148] width 119 height 12
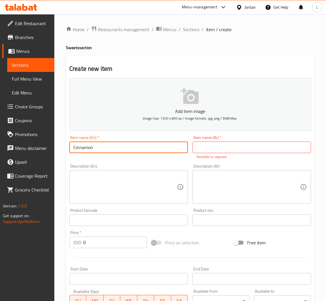
click at [146, 145] on input "Cinnamon" at bounding box center [128, 148] width 119 height 12
click at [241, 152] on input "text" at bounding box center [252, 148] width 119 height 12
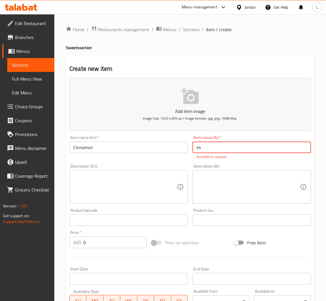
type input "e"
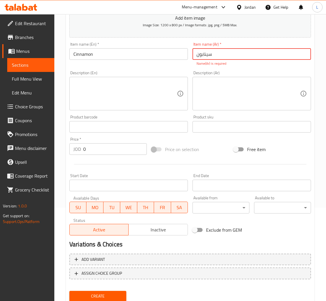
scroll to position [112, 0]
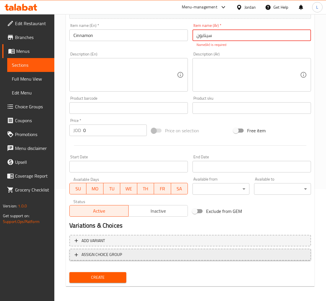
type input "سينابون"
click at [162, 257] on span "ASSIGN CHOICE GROUP" at bounding box center [190, 254] width 231 height 7
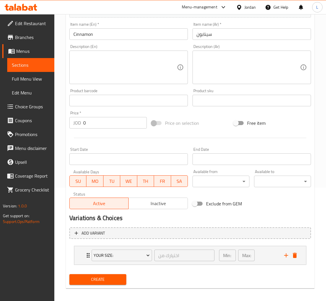
scroll to position [116, 0]
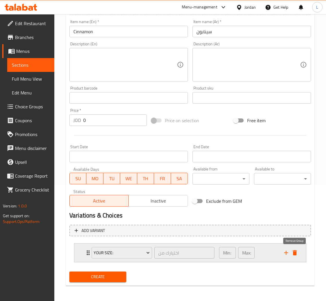
click at [293, 252] on icon "delete" at bounding box center [295, 252] width 4 height 5
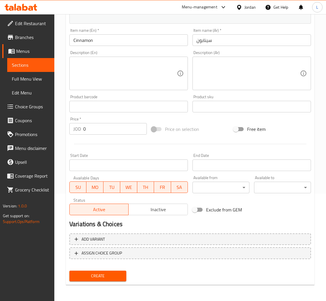
scroll to position [106, 0]
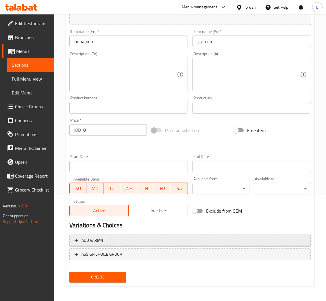
click at [105, 239] on span "Add variant" at bounding box center [190, 240] width 231 height 7
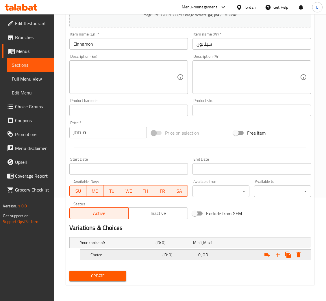
scroll to position [103, 0]
click at [140, 257] on h5 "Choice" at bounding box center [126, 256] width 70 height 6
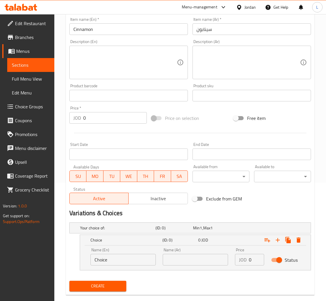
scroll to position [128, 0]
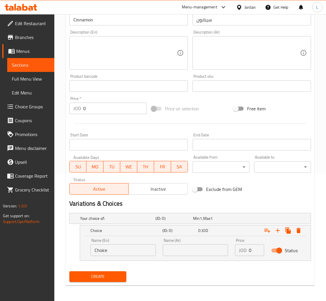
click at [131, 252] on input "Choice" at bounding box center [123, 251] width 65 height 12
type input "ؤ"
click at [299, 227] on icon "Expand" at bounding box center [298, 230] width 7 height 7
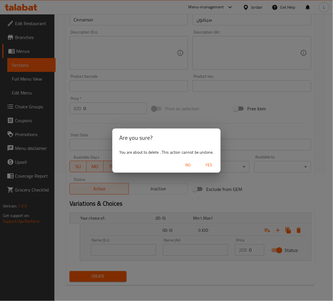
click at [281, 186] on div "Are you sure? You are about to delete . This action cannot be undone. No Yes" at bounding box center [166, 150] width 333 height 301
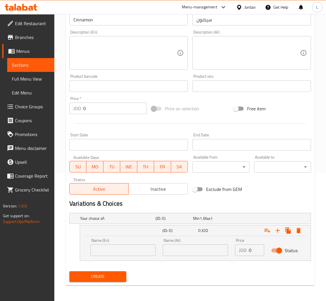
drag, startPoint x: 136, startPoint y: 251, endPoint x: 162, endPoint y: 253, distance: 26.4
click at [135, 251] on input "text" at bounding box center [123, 251] width 65 height 12
paste input "Classic Cinnamon"
type input "Classic Cinnamon"
click at [182, 253] on input "text" at bounding box center [195, 251] width 65 height 12
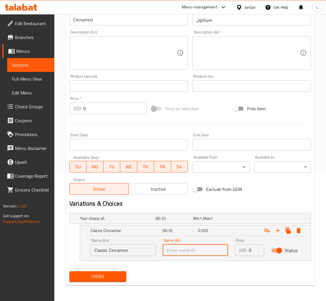
type input "ي"
type input "سينابون كلاسيك"
click at [279, 228] on icon "Expand" at bounding box center [277, 230] width 7 height 7
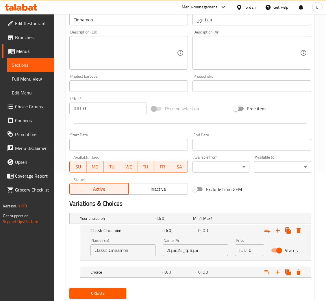
click at [251, 253] on input "0" at bounding box center [256, 251] width 15 height 12
type input "1.5"
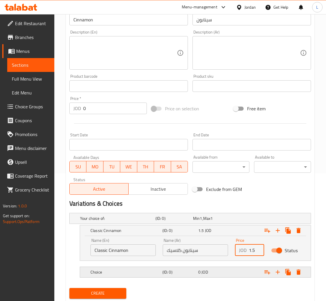
click at [245, 274] on div "Expand" at bounding box center [269, 272] width 72 height 13
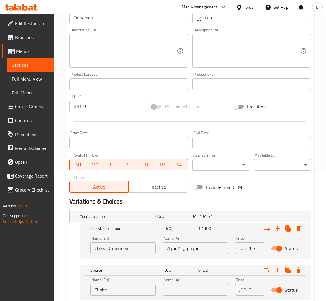
scroll to position [169, 0]
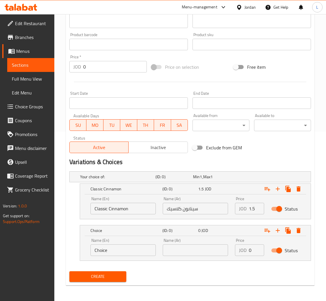
click at [123, 252] on input "Choice" at bounding box center [123, 251] width 65 height 12
paste input "colate Cinnamon"
type input "Chocolate Cinnamon"
click at [186, 250] on input "text" at bounding box center [195, 251] width 65 height 12
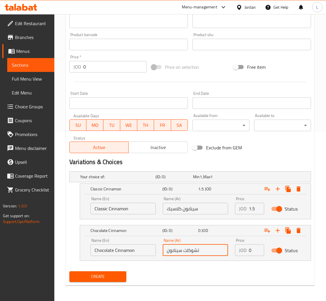
type input "تشوكلت سينابون"
click at [247, 250] on div "JOD 0 Price" at bounding box center [249, 251] width 29 height 12
click at [248, 249] on div "JOD 0 Price" at bounding box center [249, 251] width 29 height 12
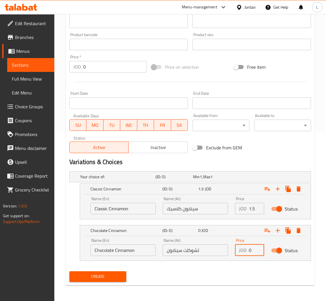
click at [249, 249] on input "0" at bounding box center [256, 251] width 15 height 12
type input "1.5"
click at [279, 230] on icon "Expand" at bounding box center [277, 230] width 7 height 7
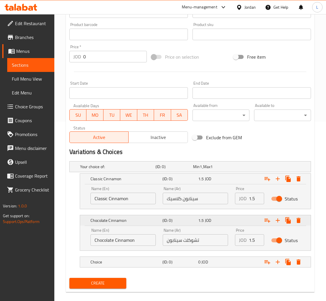
scroll to position [186, 0]
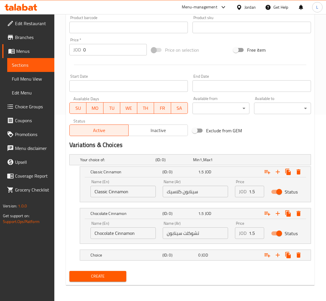
drag, startPoint x: 135, startPoint y: 254, endPoint x: 126, endPoint y: 263, distance: 12.3
click at [135, 254] on h5 "Choice" at bounding box center [126, 255] width 70 height 6
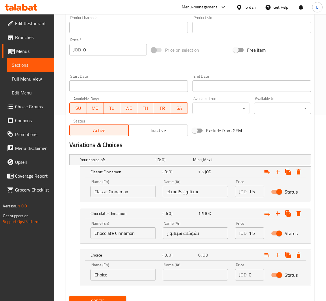
click at [112, 275] on input "Choice" at bounding box center [123, 275] width 65 height 12
paste input "Louts Cinnamon"
type input "Louts Cinnamon"
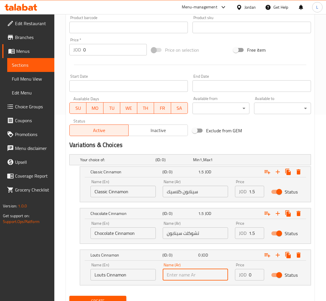
click at [181, 273] on input "text" at bounding box center [195, 275] width 65 height 12
type input "لوتس سينابون"
click at [249, 275] on input "0" at bounding box center [256, 275] width 15 height 12
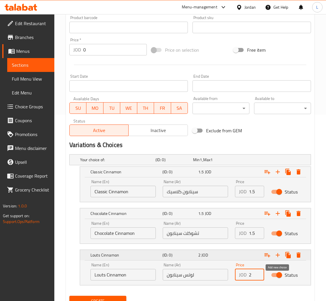
type input "2"
click at [277, 253] on icon "Expand" at bounding box center [277, 255] width 7 height 7
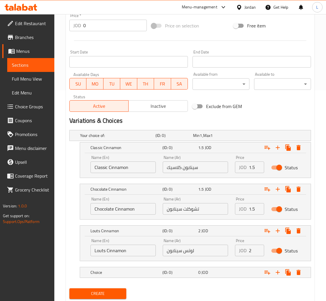
scroll to position [228, 0]
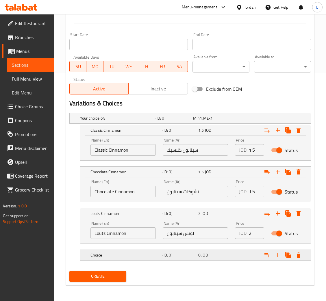
click at [193, 255] on h5 "(ID: 0)" at bounding box center [179, 255] width 34 height 6
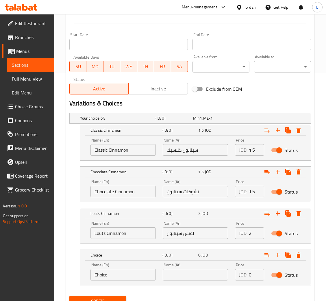
click at [145, 271] on input "Choice" at bounding box center [123, 275] width 65 height 12
paste input "Pistachio Cinnamon"
type input "Pistachio Cinnamon"
click at [199, 279] on input "text" at bounding box center [195, 275] width 65 height 12
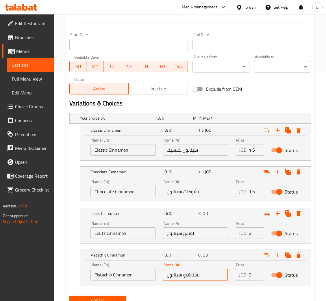
type input "بستاشيو سينابون"
click at [250, 274] on input "0" at bounding box center [256, 275] width 15 height 12
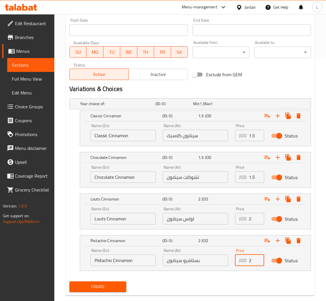
scroll to position [253, 0]
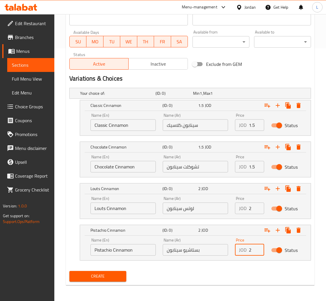
type input "2"
click at [97, 274] on span "Create" at bounding box center [98, 276] width 48 height 7
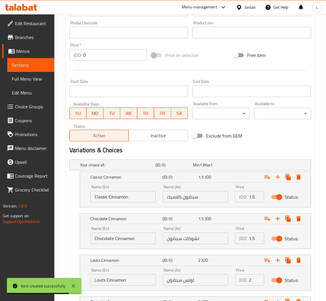
scroll to position [80, 0]
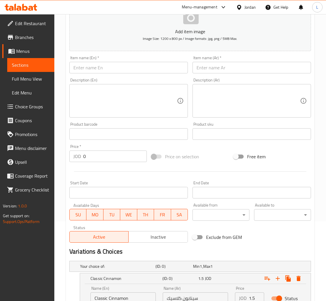
click at [144, 69] on input "text" at bounding box center [128, 68] width 119 height 12
paste input "Brownies"
type input "Brownies"
click at [220, 64] on input "text" at bounding box center [252, 68] width 119 height 12
type input "ي"
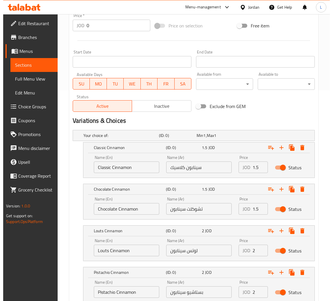
scroll to position [253, 0]
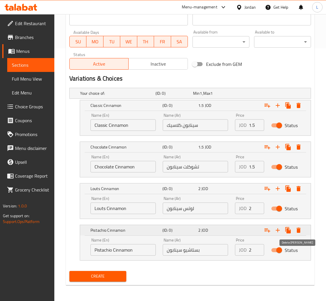
type input "براونيز"
click at [300, 232] on icon "Expand" at bounding box center [298, 230] width 7 height 7
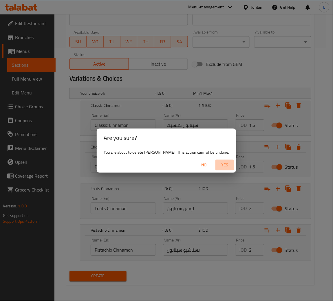
click at [226, 166] on span "Yes" at bounding box center [224, 165] width 14 height 7
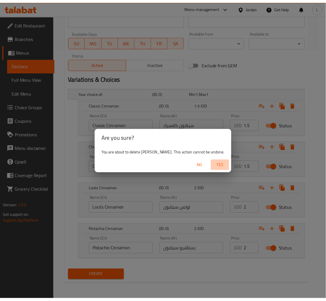
scroll to position [211, 0]
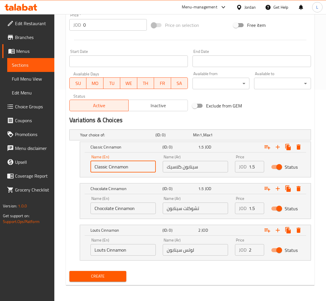
click at [138, 161] on input "Classic Cinnamon" at bounding box center [123, 167] width 65 height 12
drag, startPoint x: 138, startPoint y: 160, endPoint x: 182, endPoint y: 171, distance: 45.3
click at [140, 161] on input "Choice" at bounding box center [123, 167] width 65 height 12
paste input "colate Brownies"
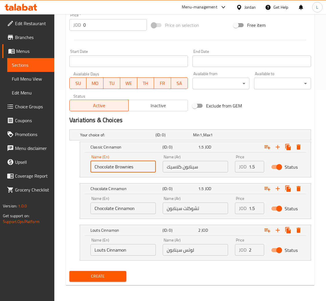
type input "Chocolate Brownies"
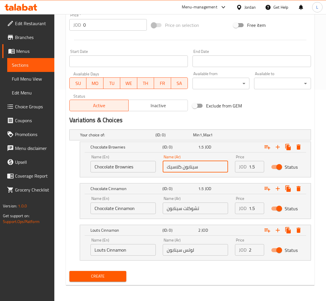
click at [194, 170] on input "سينابون كلاسيك" at bounding box center [195, 167] width 65 height 12
type input "ا"
type input "تشوكلت براونيز"
click at [113, 204] on input "Chocolate Cinnamon" at bounding box center [123, 209] width 65 height 12
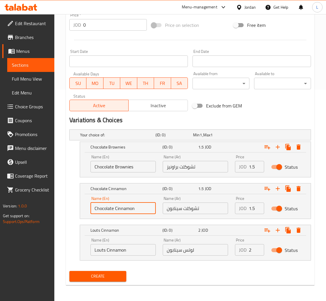
click at [113, 204] on input "Chocolate Cinnamon" at bounding box center [123, 209] width 65 height 12
click at [113, 204] on input "Choice" at bounding box center [123, 209] width 65 height 12
paste input "Mix Chocolate Brownies"
type input "Mix Chocolate Brownies"
click at [180, 211] on input "تشوكلت سينابون" at bounding box center [195, 209] width 65 height 12
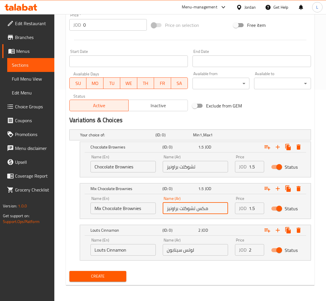
type input "مكس تشوكلت براونيز"
click at [249, 166] on input "1.5" at bounding box center [256, 167] width 15 height 12
type input "2"
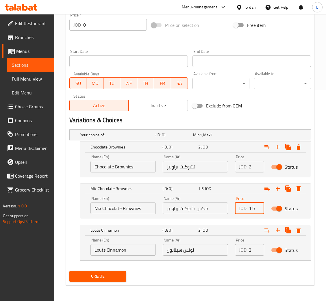
click at [251, 210] on input "1.5" at bounding box center [256, 209] width 15 height 12
type input "2.45"
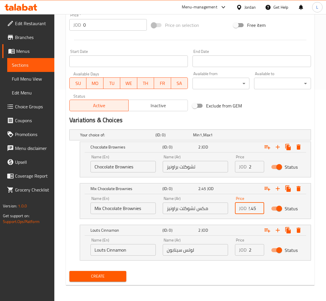
scroll to position [0, 0]
click at [132, 245] on input "Louts Cinnamon" at bounding box center [123, 250] width 65 height 12
click at [132, 245] on input "Choice" at bounding box center [123, 250] width 65 height 12
paste input "Jar Chocolat"
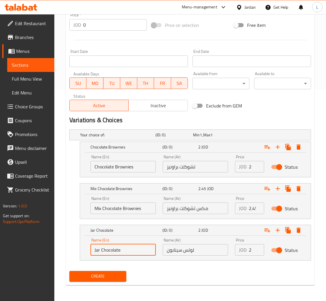
type input "Jar Chocolate"
click at [192, 257] on div "Name (Ar) لوتس سينابون Name (Ar)" at bounding box center [195, 247] width 72 height 25
click at [194, 253] on input "لوتس سينابون" at bounding box center [195, 250] width 65 height 12
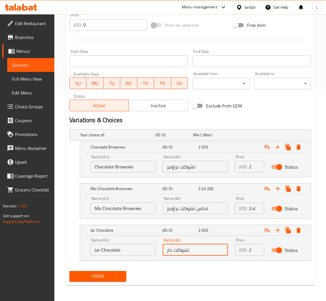
type input "تشوكلت جار"
click at [251, 252] on input "2" at bounding box center [256, 250] width 15 height 12
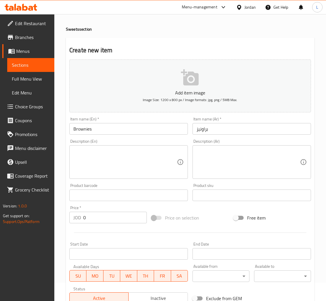
scroll to position [211, 0]
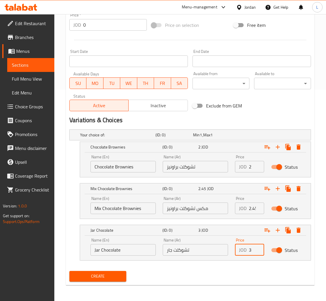
type input "3"
drag, startPoint x: 108, startPoint y: 276, endPoint x: 188, endPoint y: 278, distance: 79.8
click at [108, 276] on span "Create" at bounding box center [98, 276] width 48 height 7
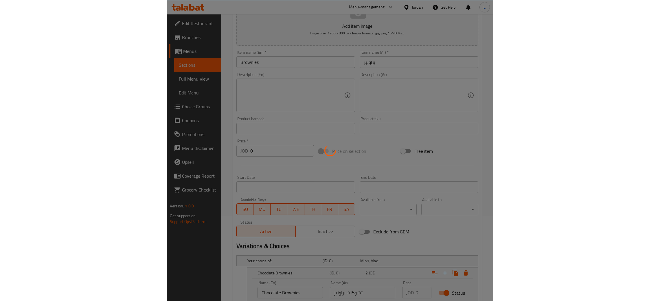
scroll to position [0, 0]
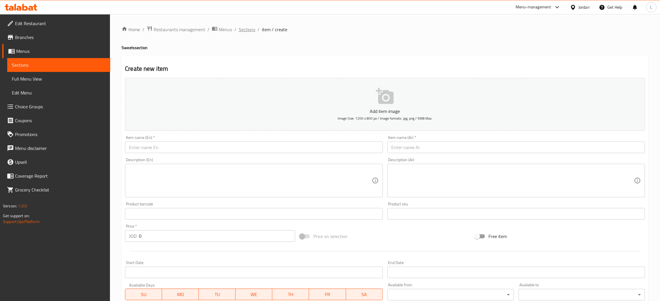
click at [244, 30] on span "Sections" at bounding box center [247, 29] width 16 height 7
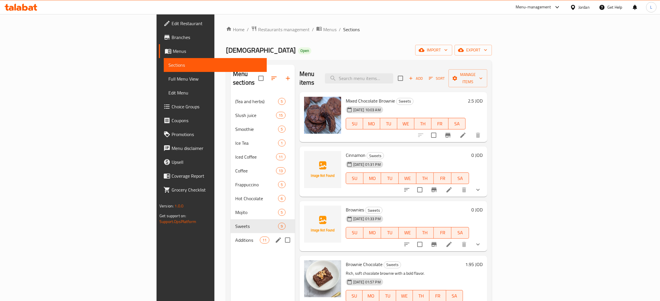
click at [230, 233] on div "Additions 11" at bounding box center [262, 240] width 64 height 14
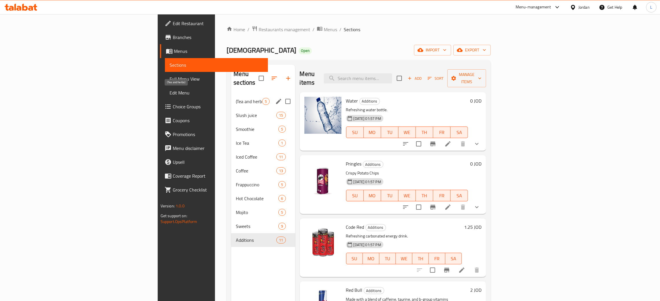
click at [236, 98] on span "(Tea and herbs)" at bounding box center [249, 101] width 26 height 7
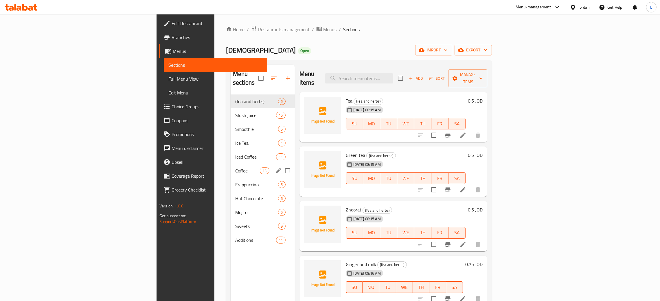
click at [230, 164] on div "Coffee 13" at bounding box center [262, 171] width 64 height 14
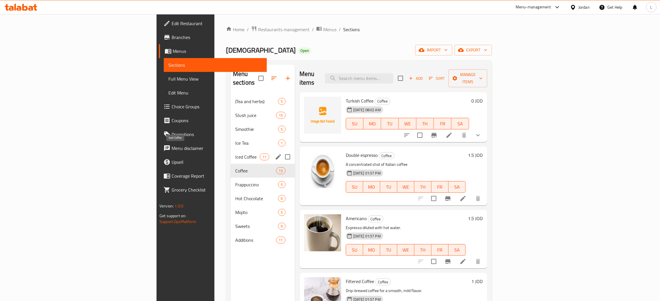
click at [235, 154] on span "Iced Coffee" at bounding box center [247, 157] width 25 height 7
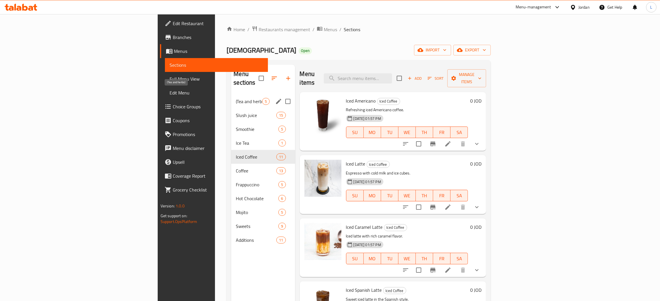
click at [236, 98] on span "(Tea and herbs)" at bounding box center [249, 101] width 26 height 7
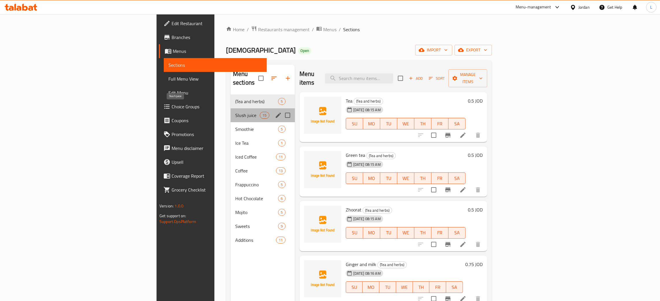
click at [235, 112] on span "Slush juice" at bounding box center [247, 115] width 25 height 7
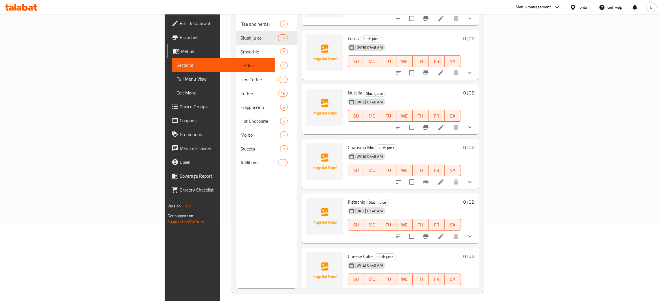
scroll to position [82, 0]
